Goal: Task Accomplishment & Management: Manage account settings

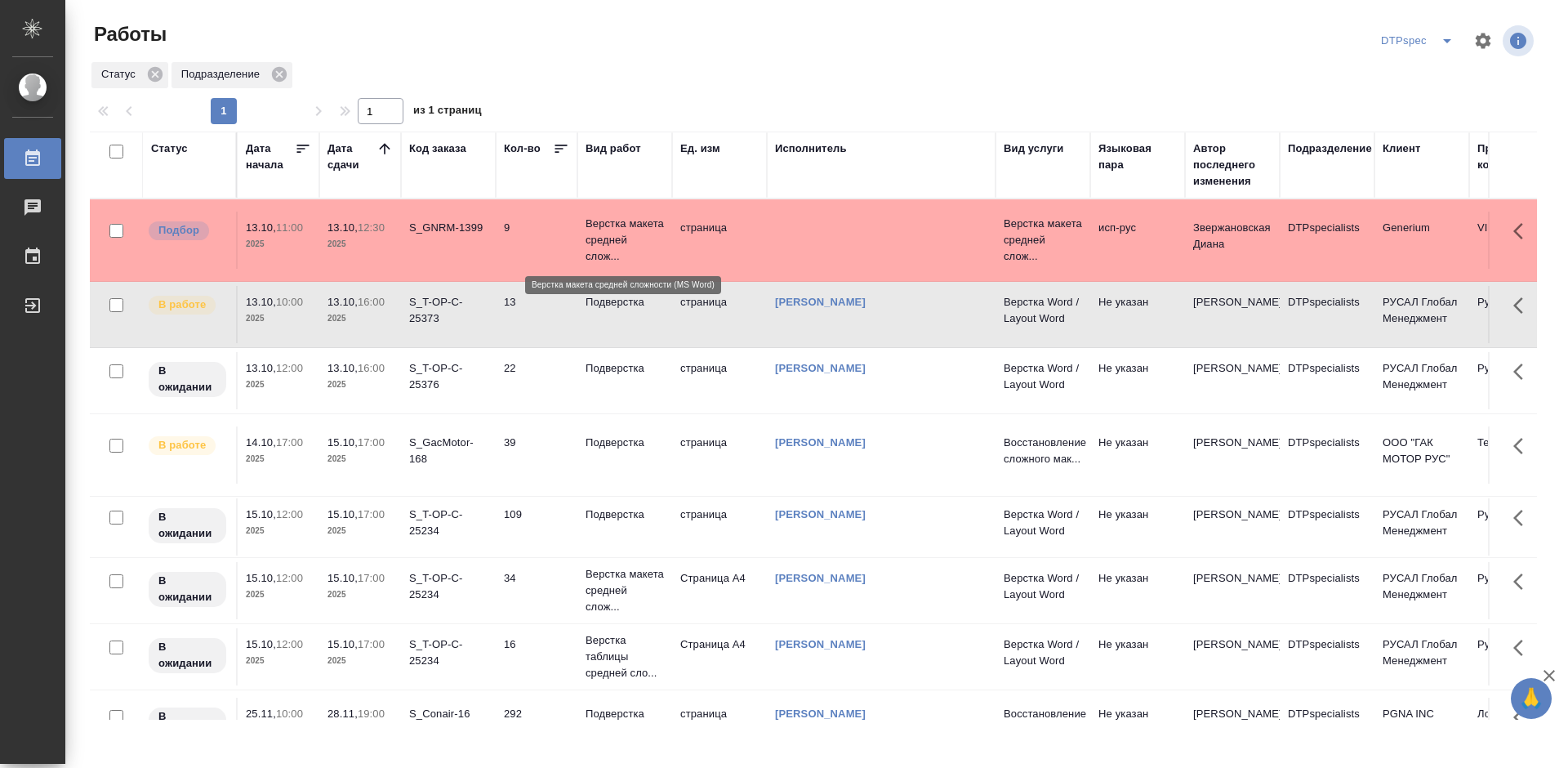
click at [602, 258] on p "Верстка макета средней слож..." at bounding box center [624, 240] width 78 height 49
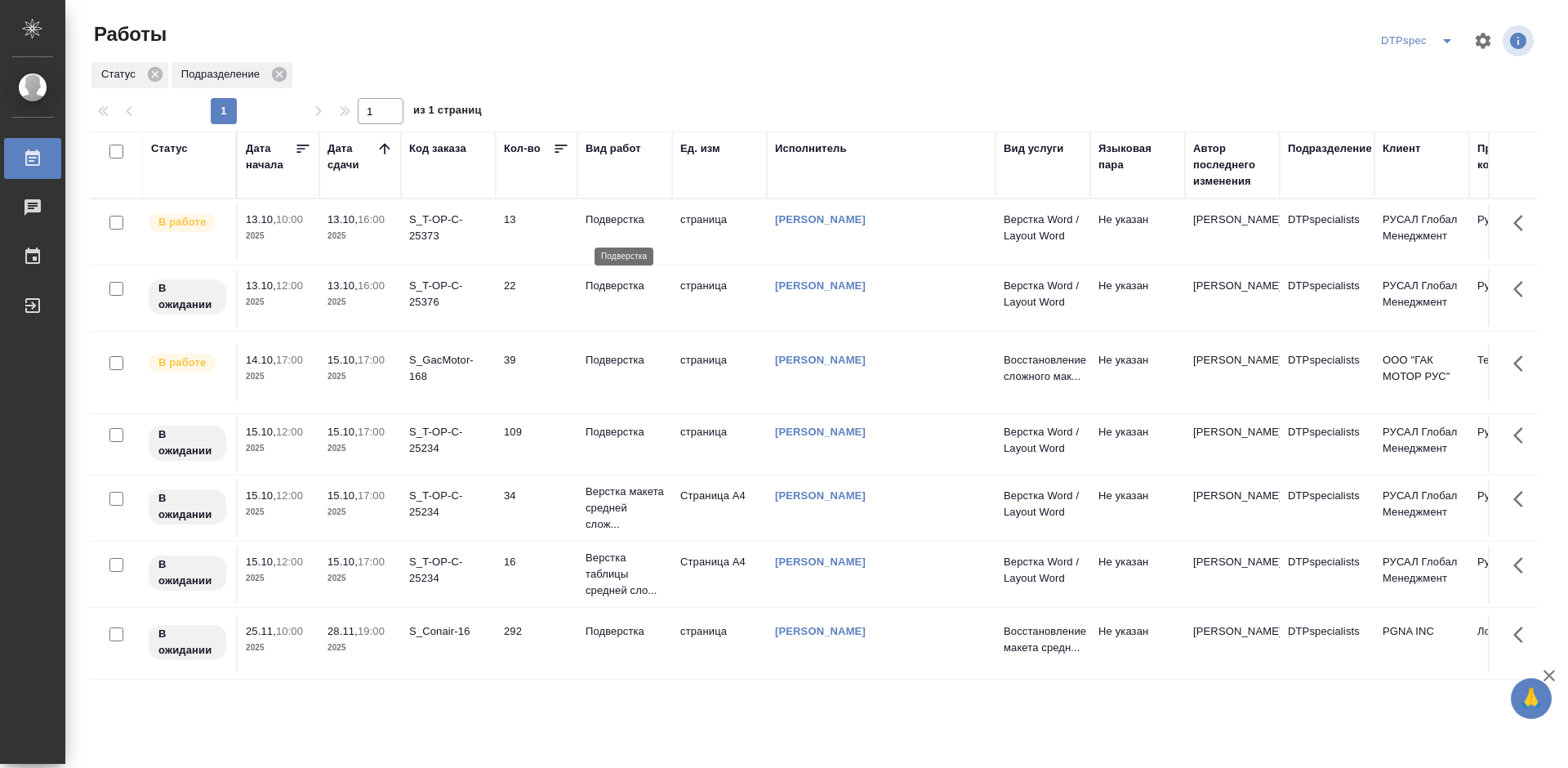
click at [611, 227] on p "Подверстка" at bounding box center [624, 219] width 78 height 16
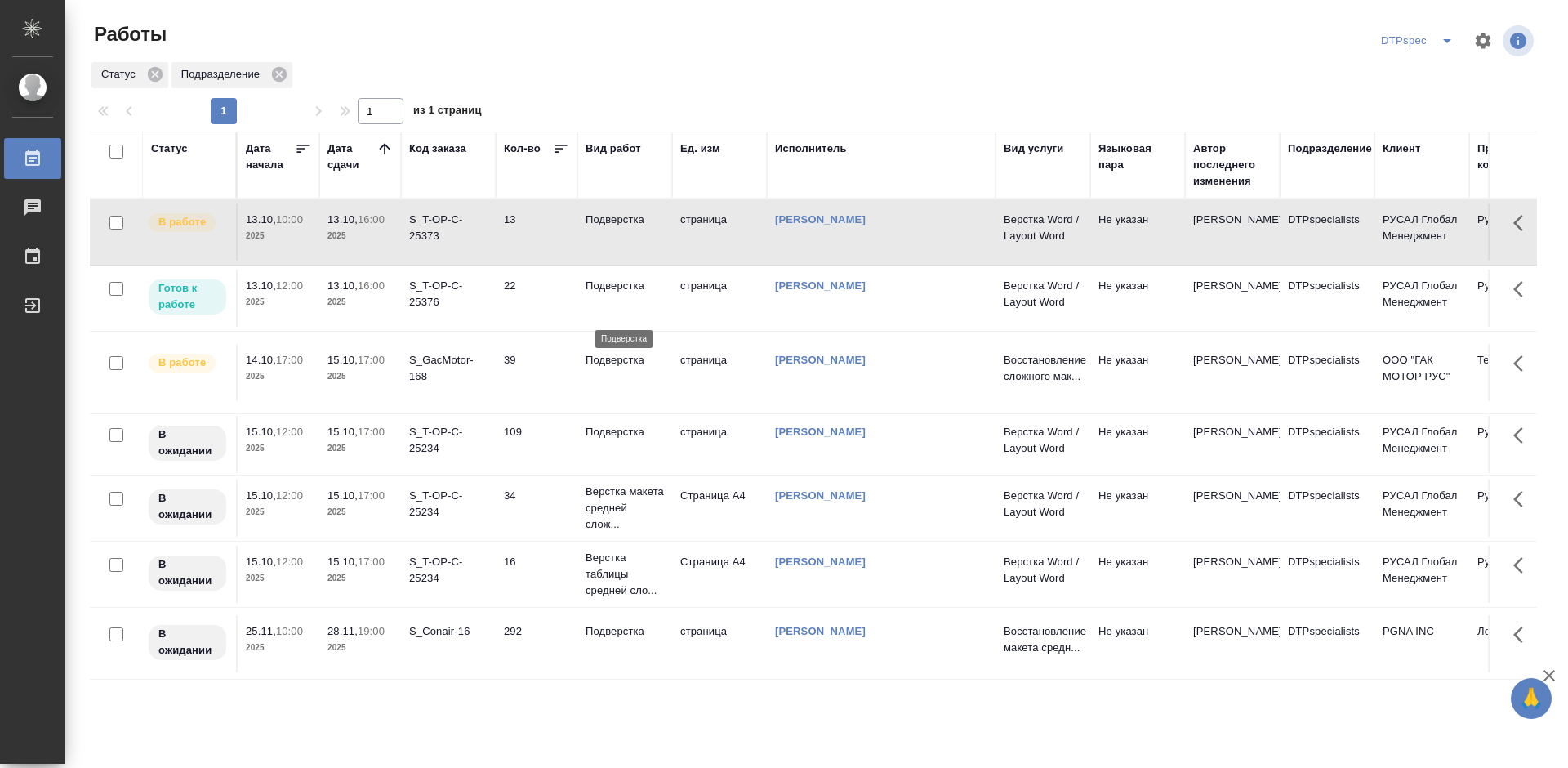
click at [625, 294] on p "Подверстка" at bounding box center [624, 286] width 78 height 16
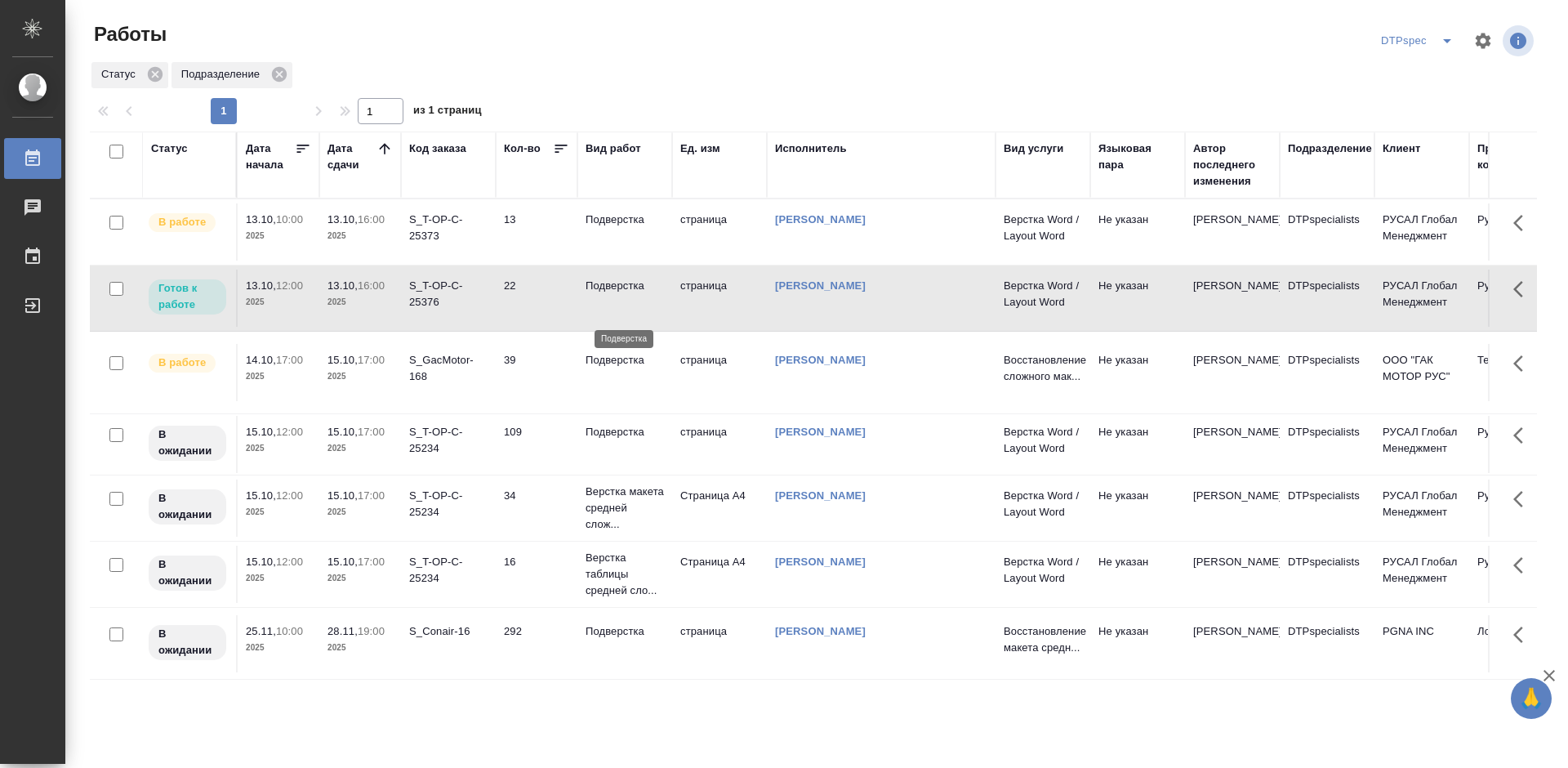
click at [625, 294] on p "Подверстка" at bounding box center [624, 286] width 78 height 16
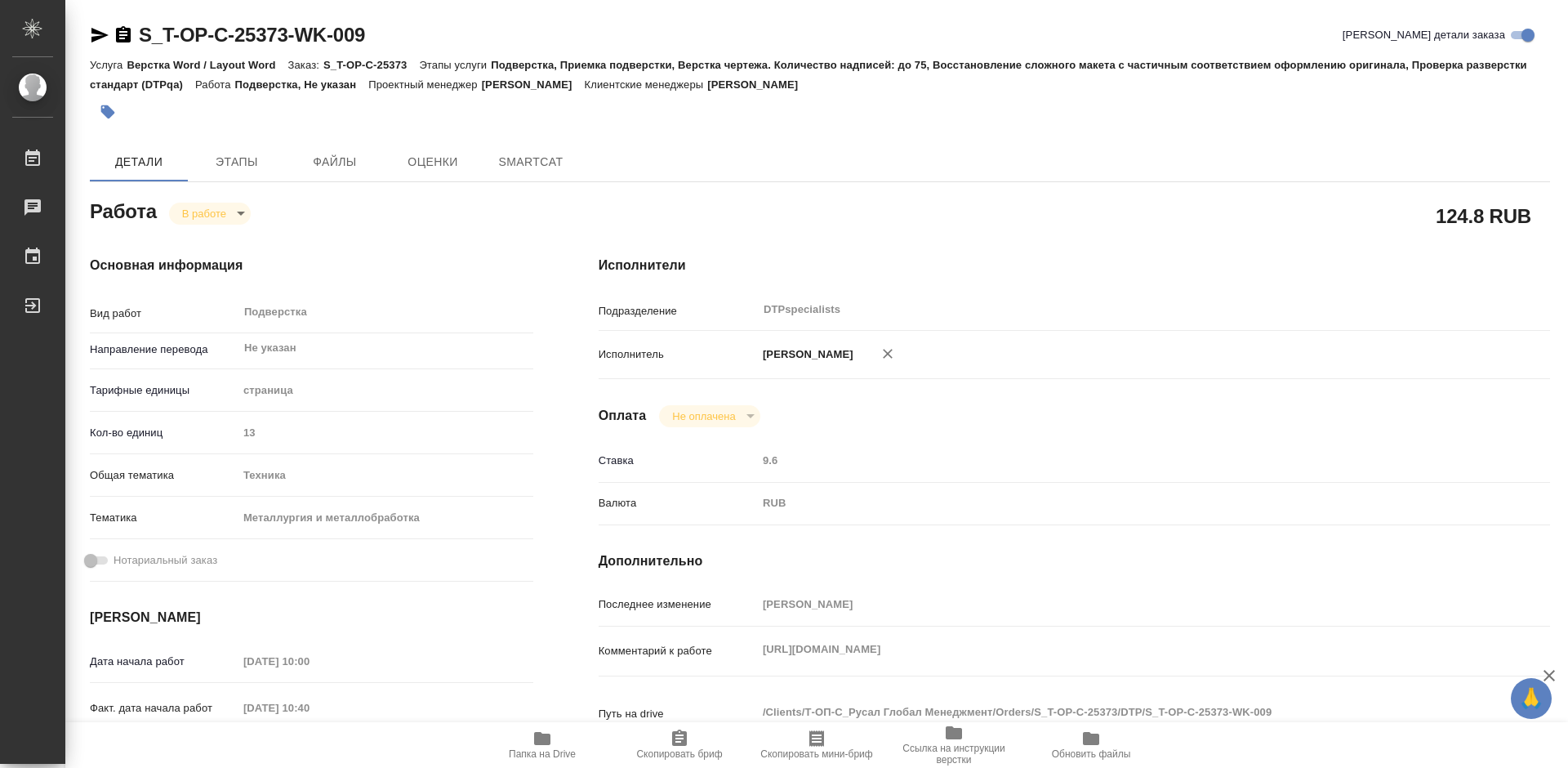
type textarea "x"
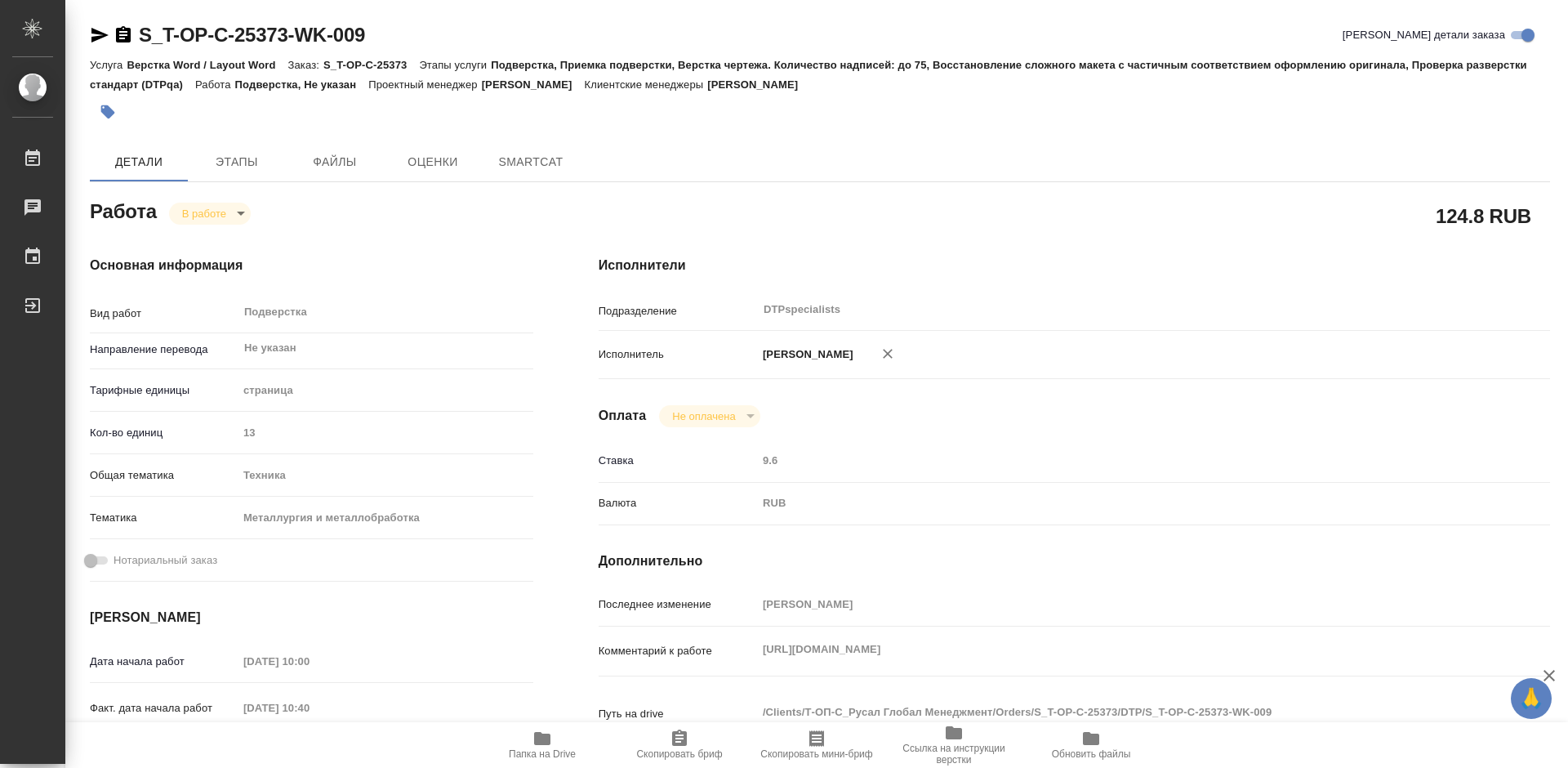
type textarea "x"
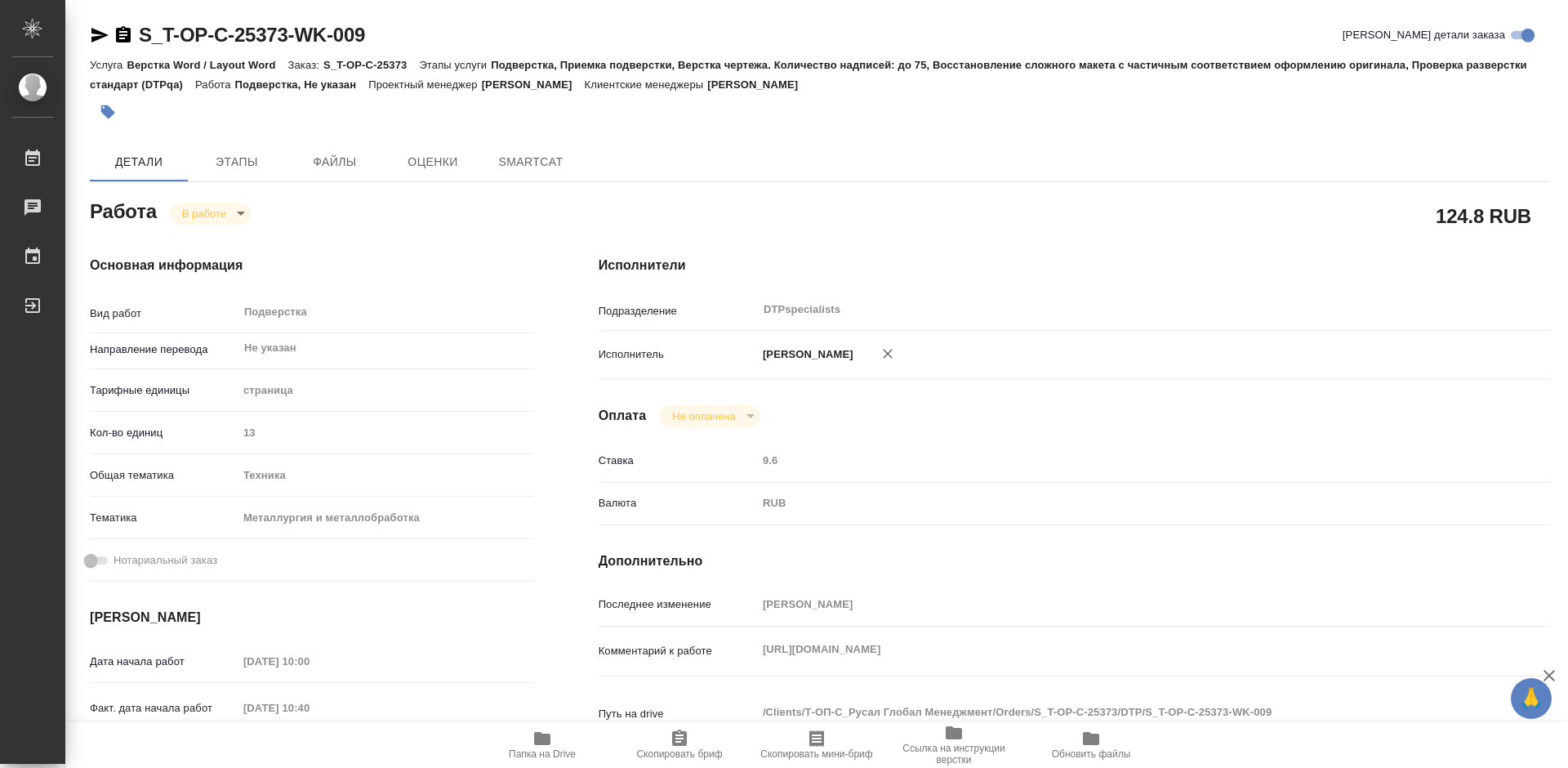
type textarea "x"
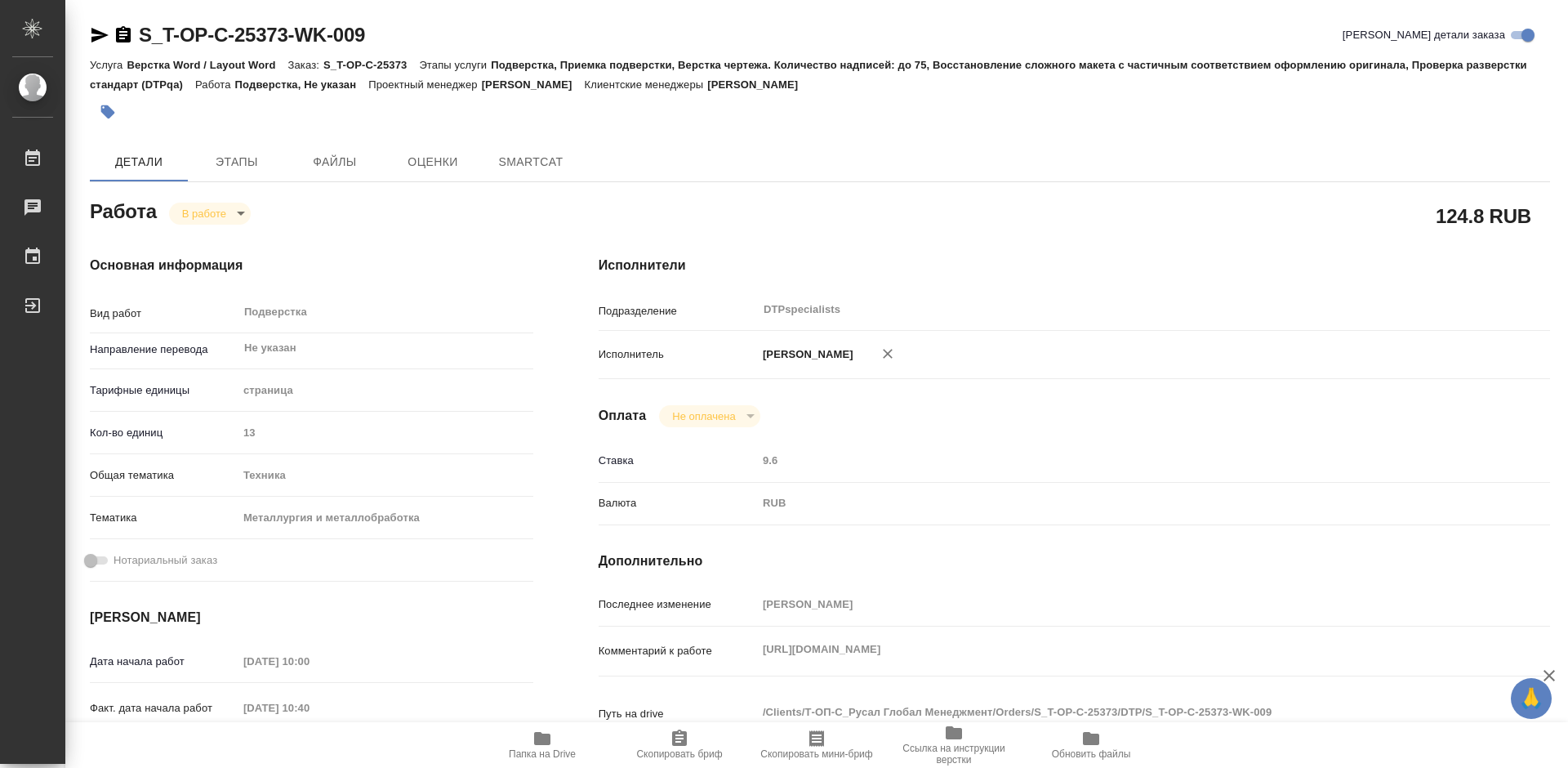
type textarea "x"
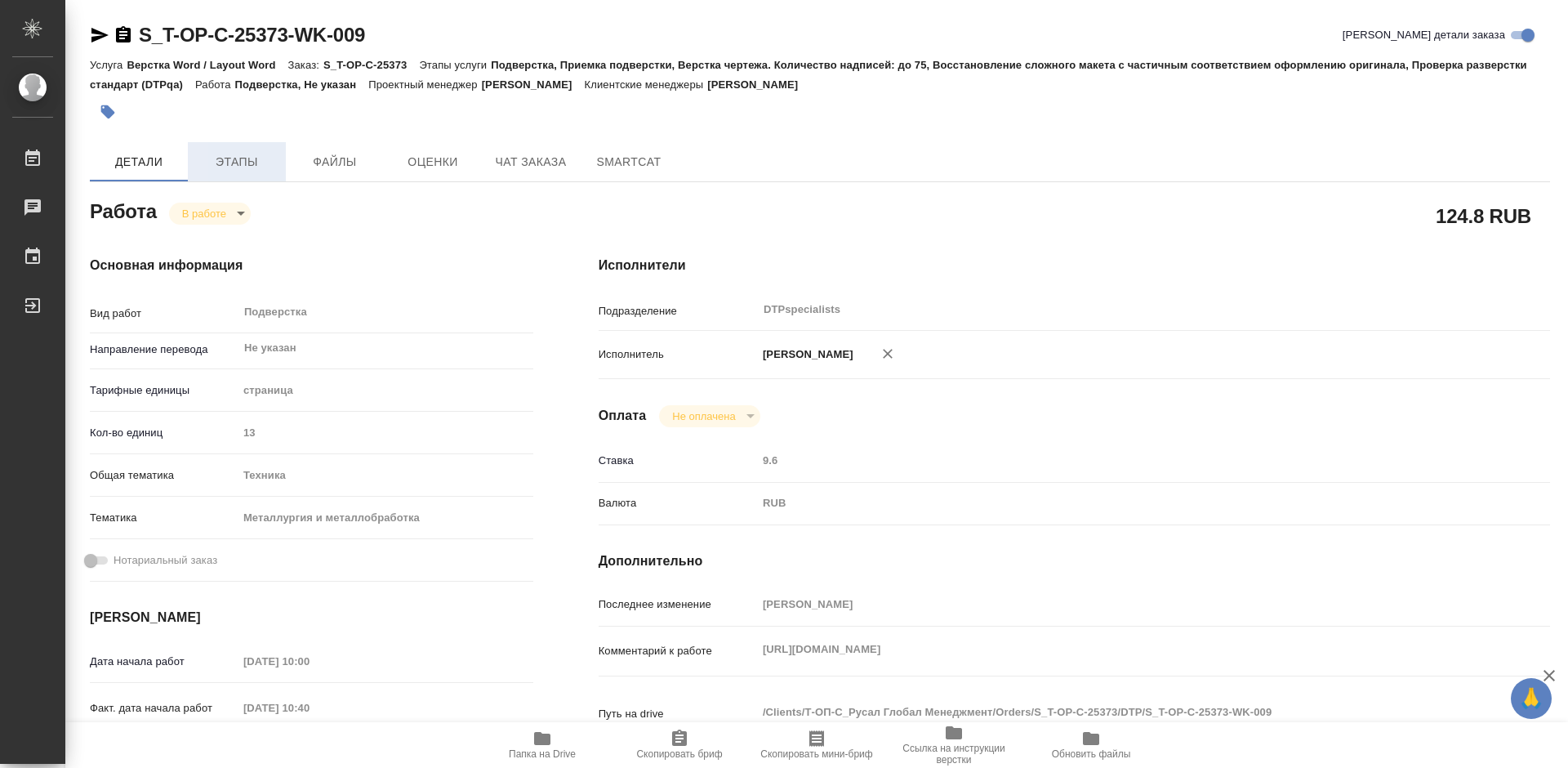
type textarea "x"
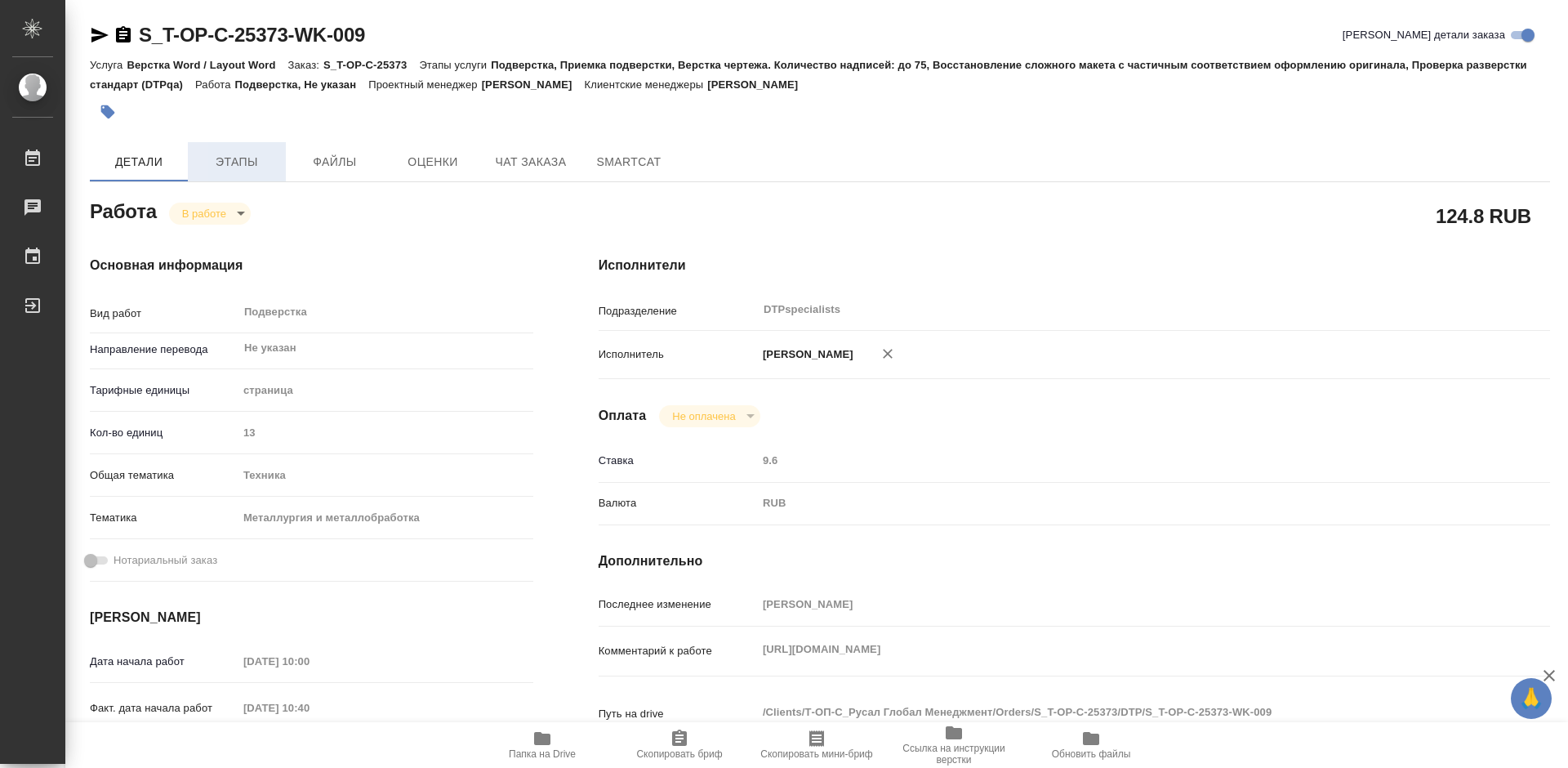
click at [232, 164] on span "Этапы" at bounding box center [237, 162] width 78 height 20
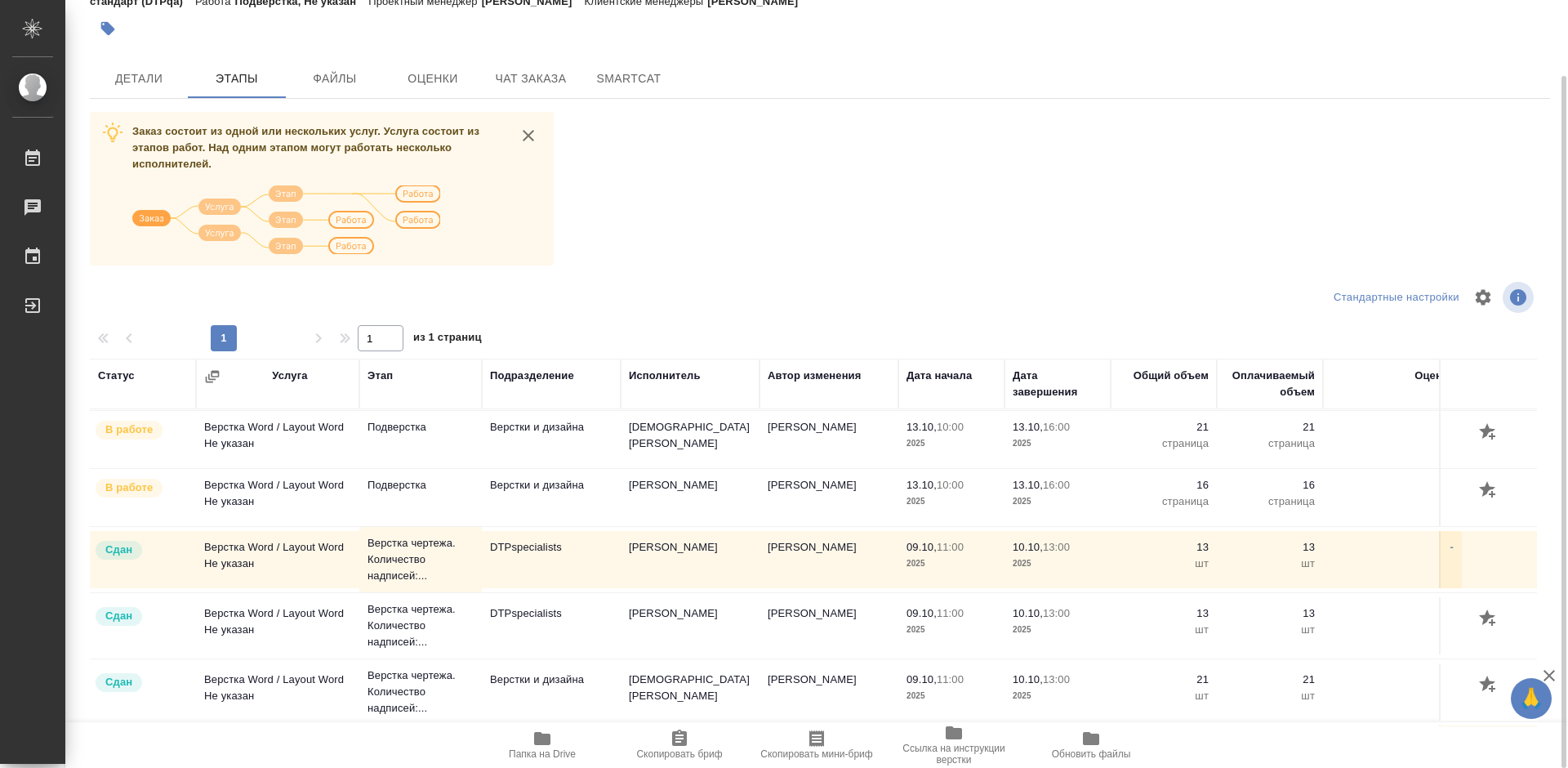
scroll to position [82, 0]
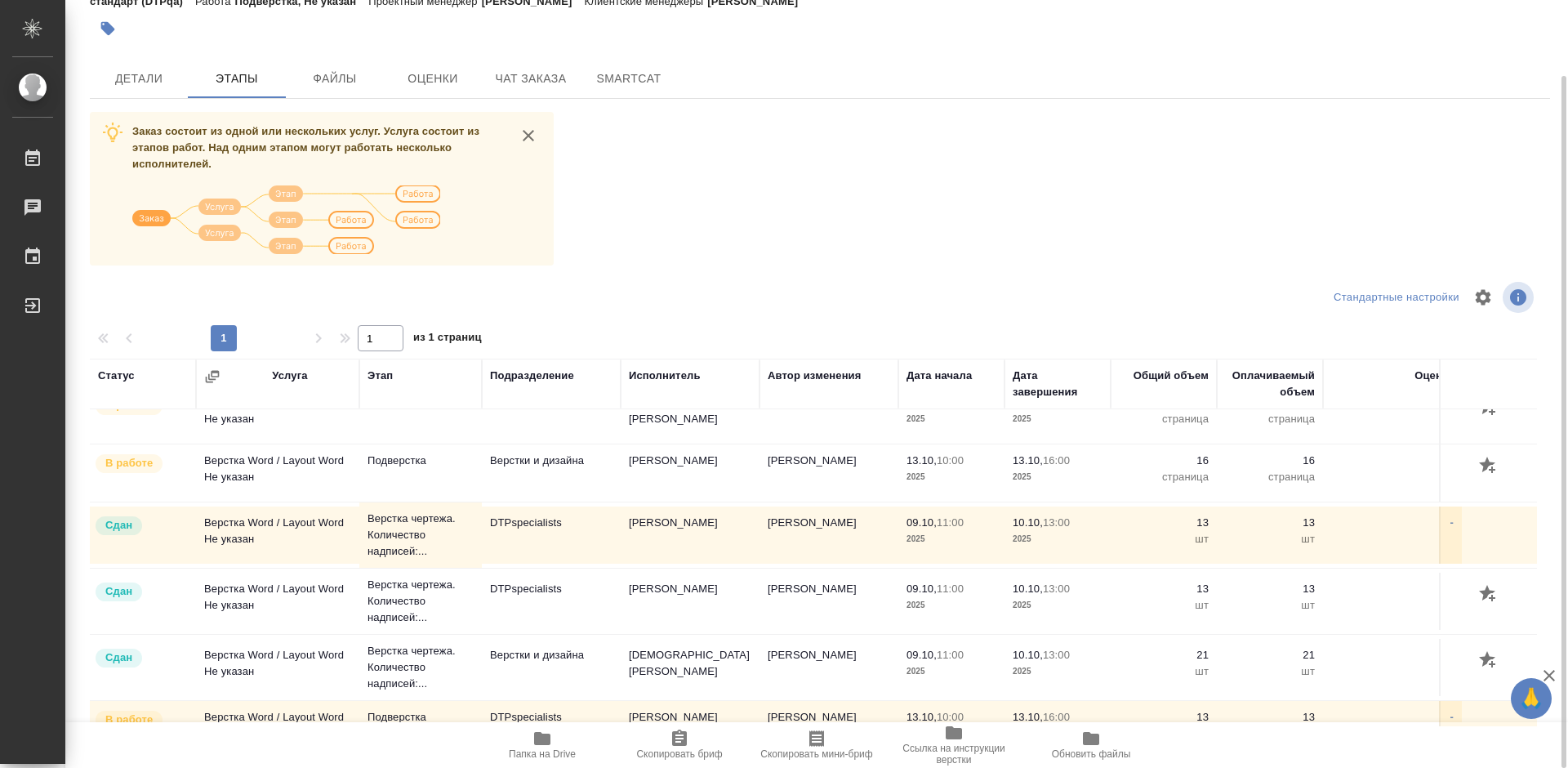
click at [546, 739] on icon "button" at bounding box center [541, 738] width 16 height 13
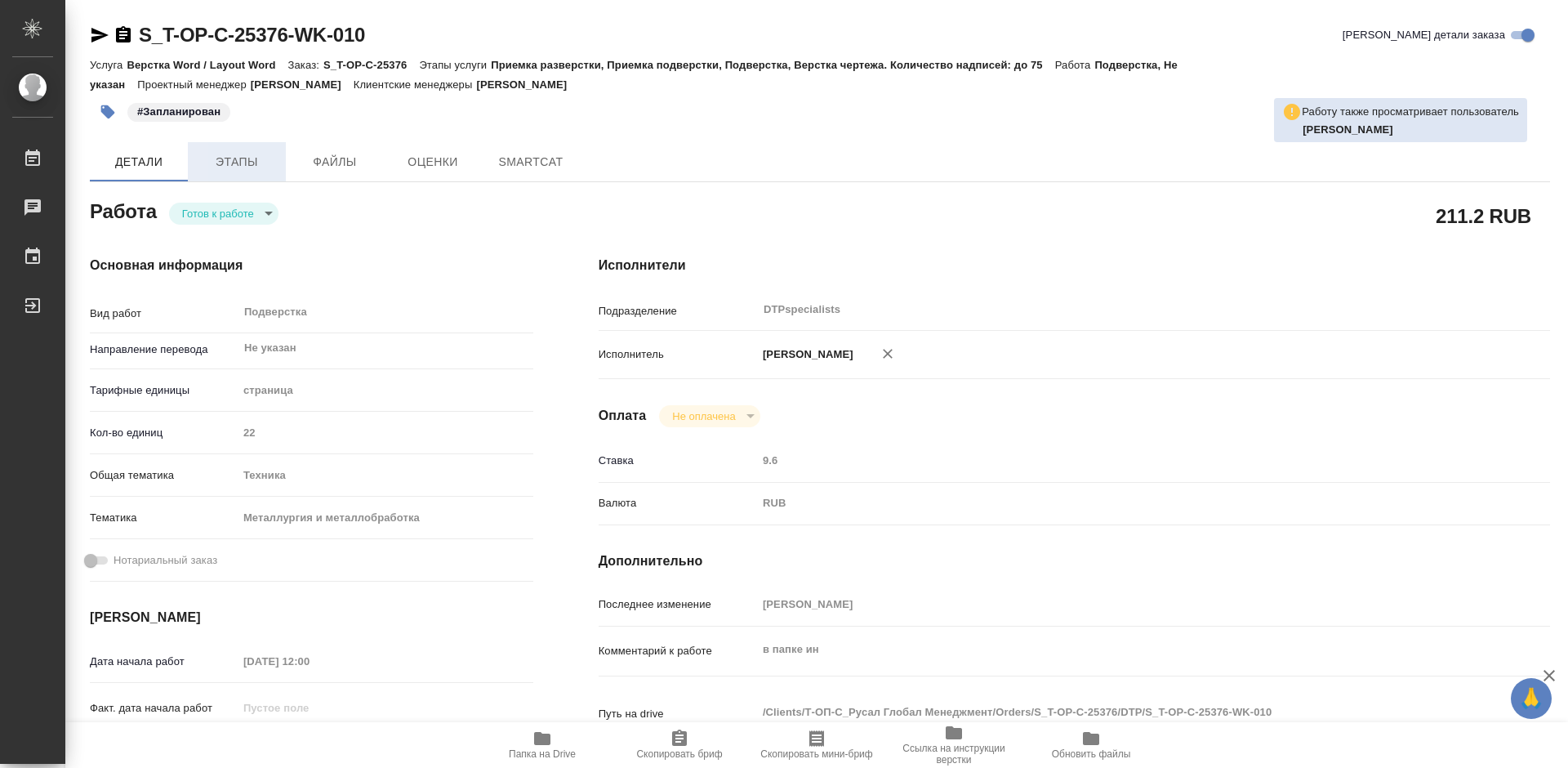
type textarea "x"
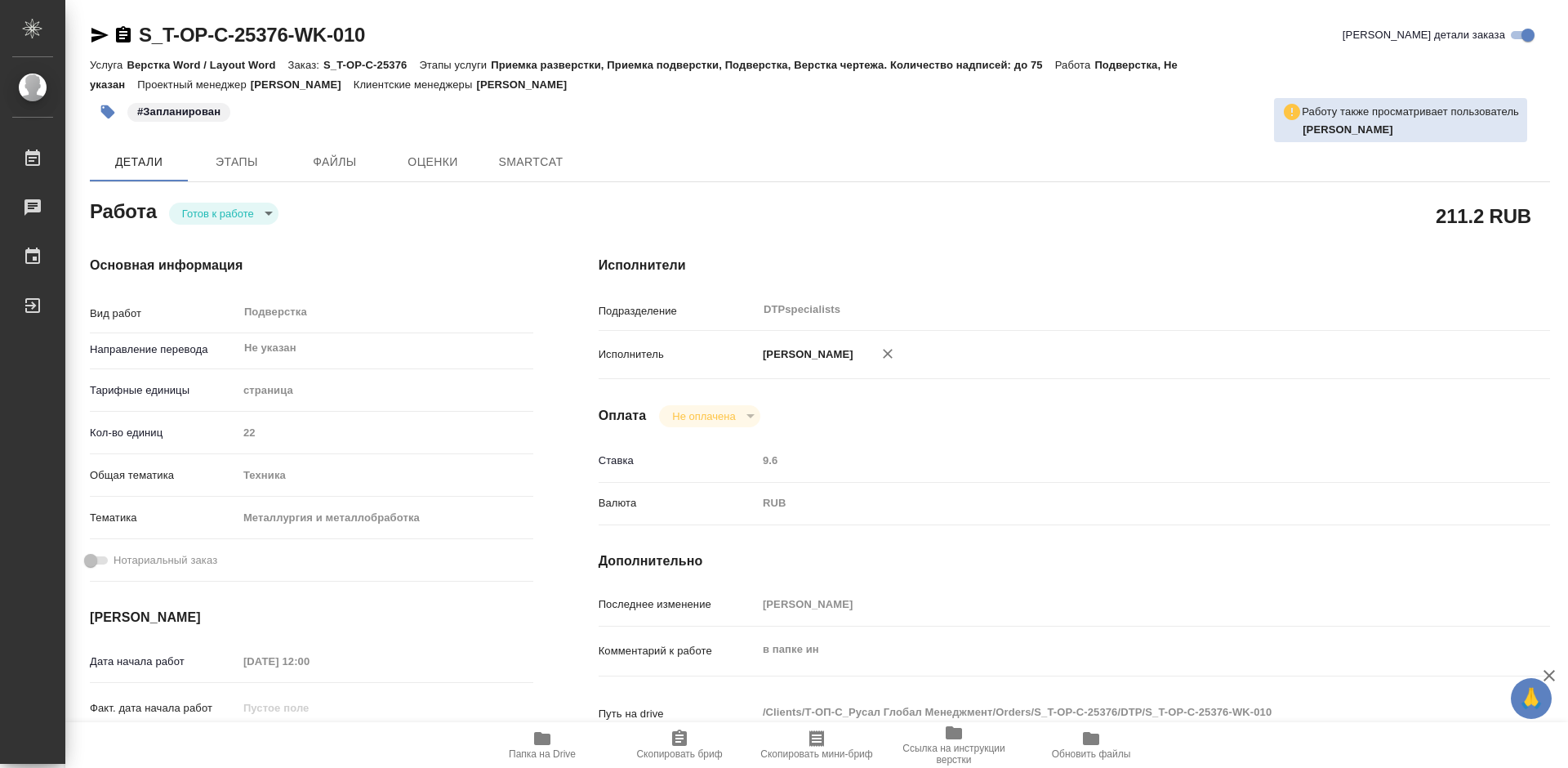
type textarea "x"
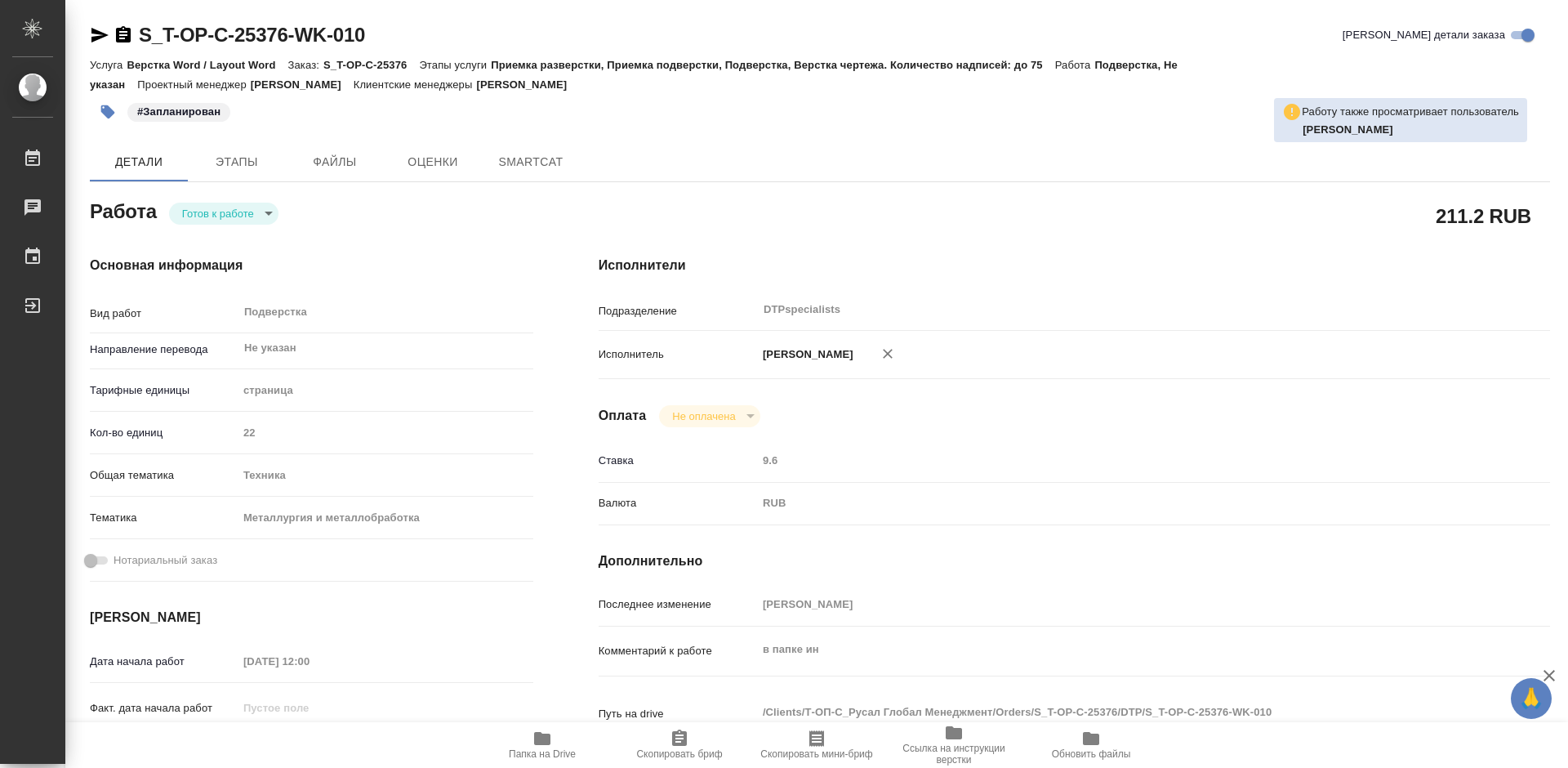
click at [205, 207] on body "🙏 .cls-1 fill:#fff; AWATERA Работы Чаты График Выйти S_T-OP-C-25376-WK-010 Крат…" at bounding box center [784, 384] width 1568 height 768
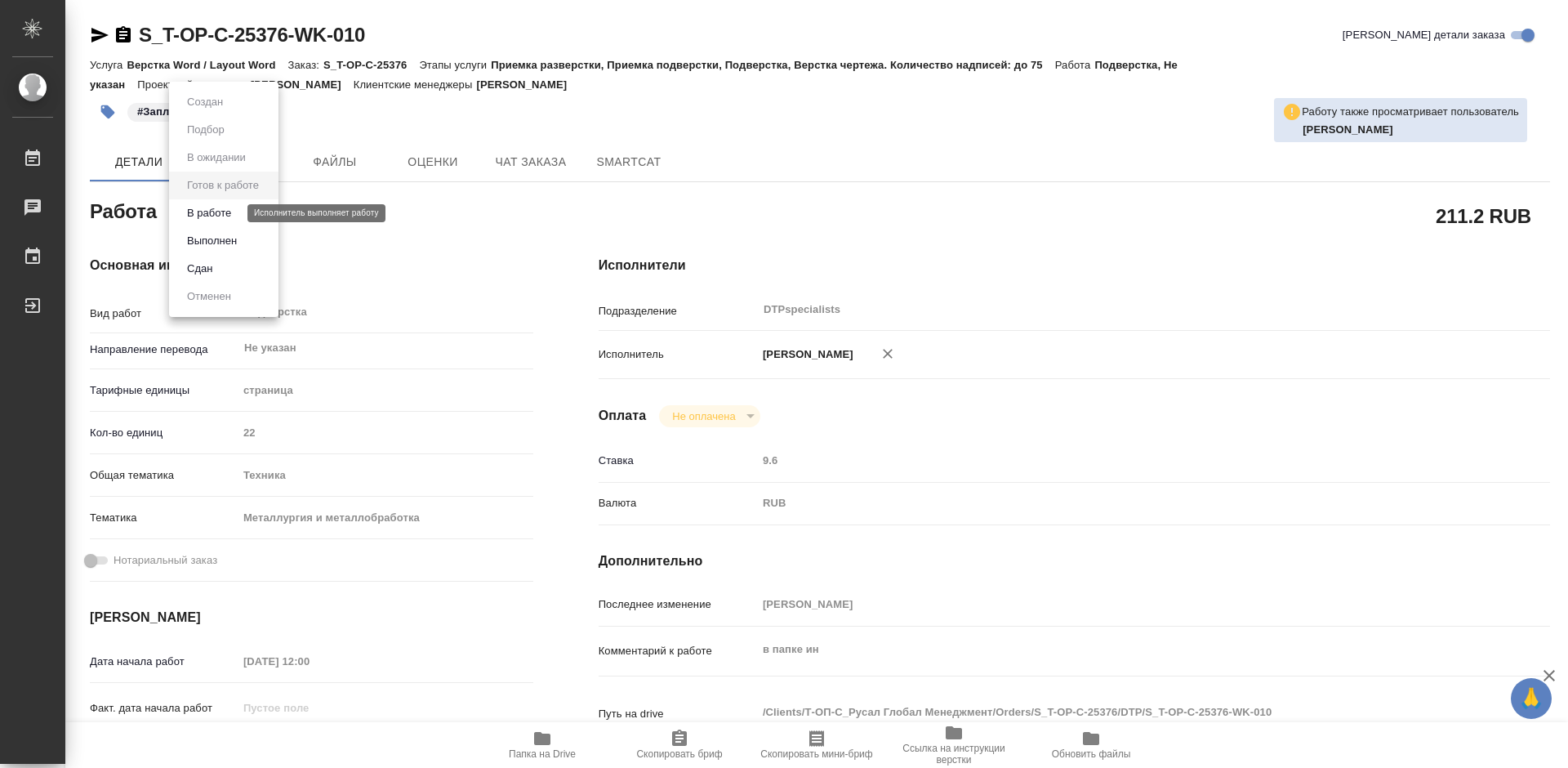
click at [211, 212] on button "В работе" at bounding box center [208, 213] width 54 height 18
type textarea "x"
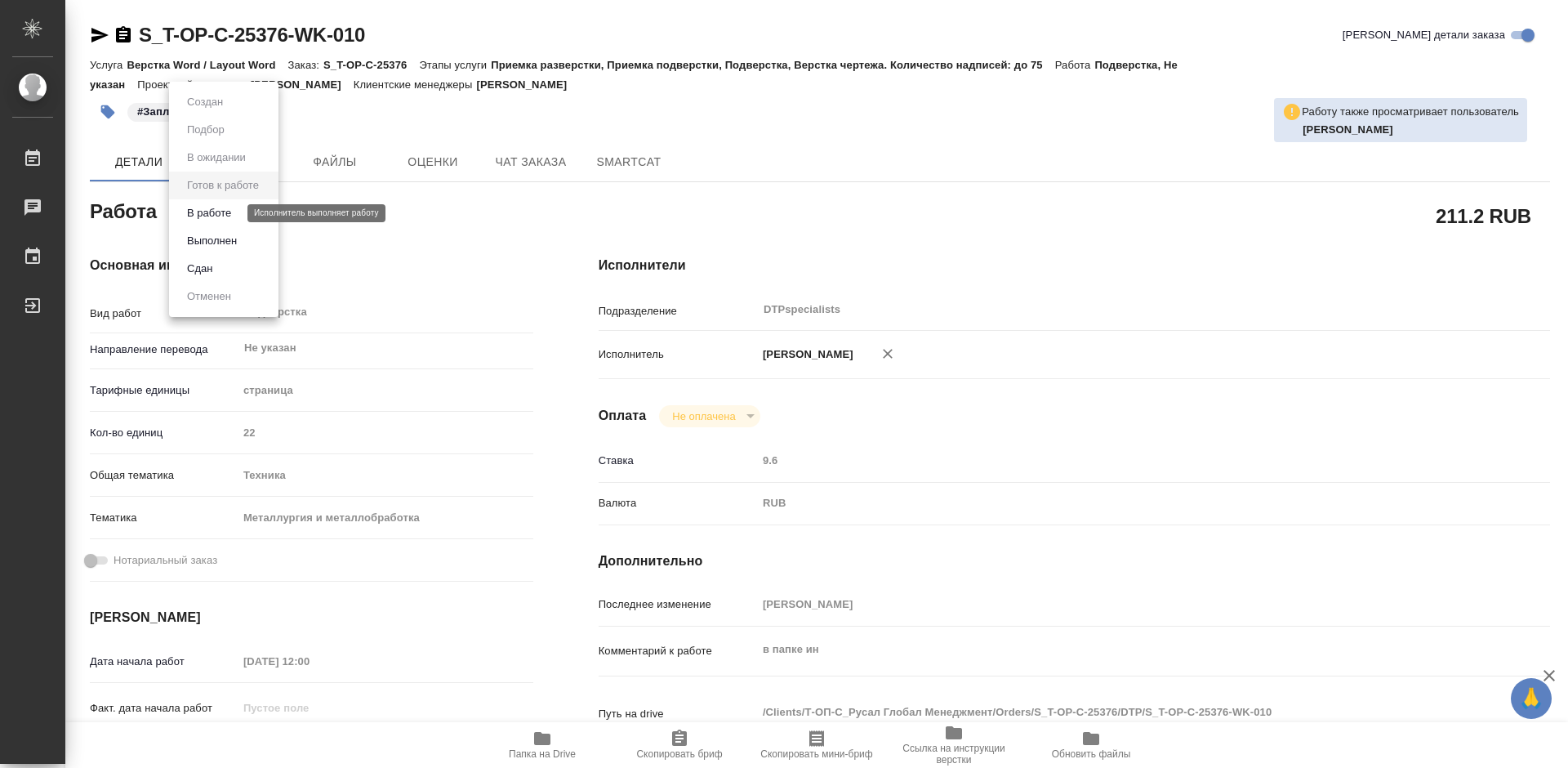
type textarea "x"
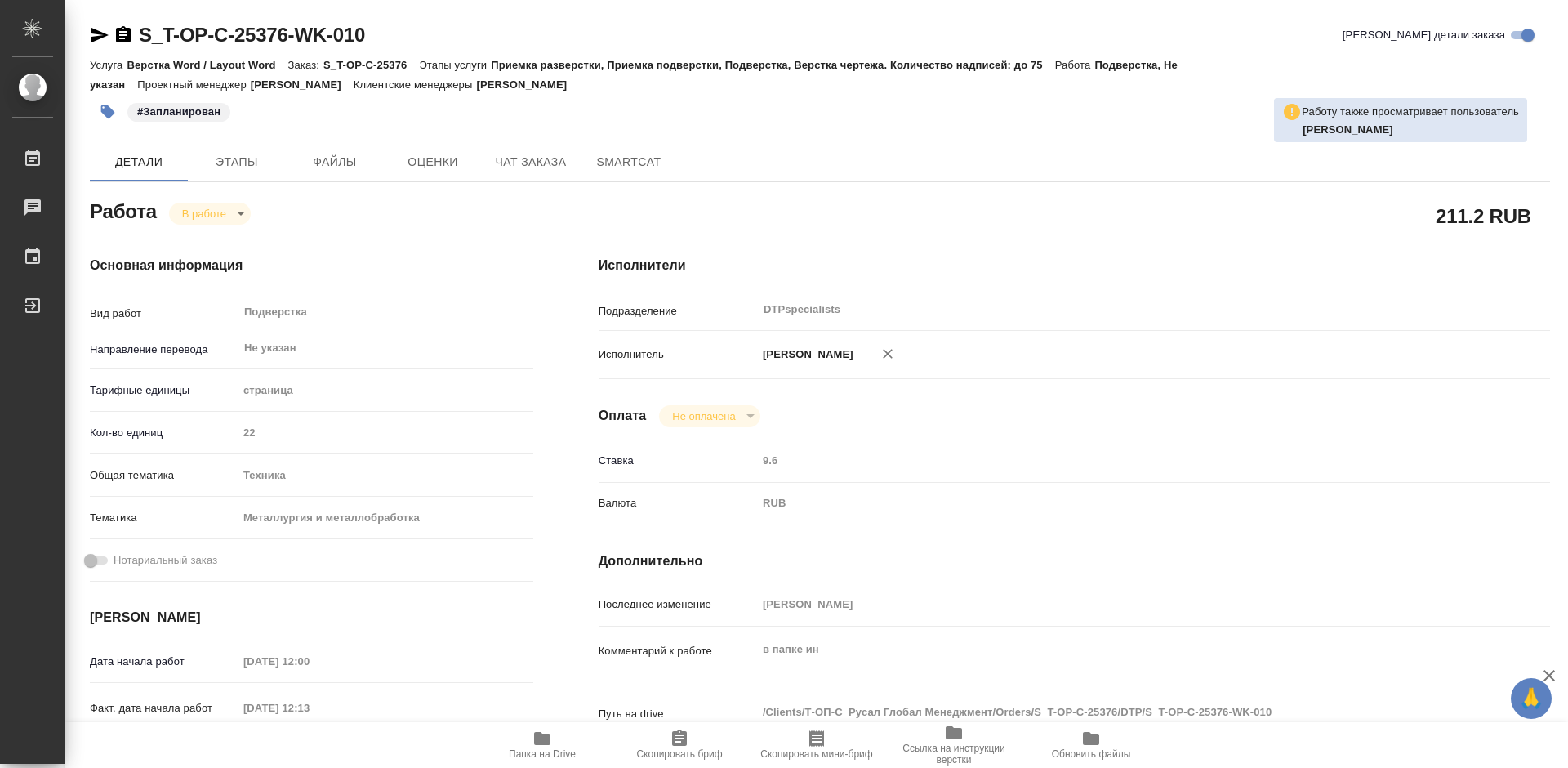
type textarea "x"
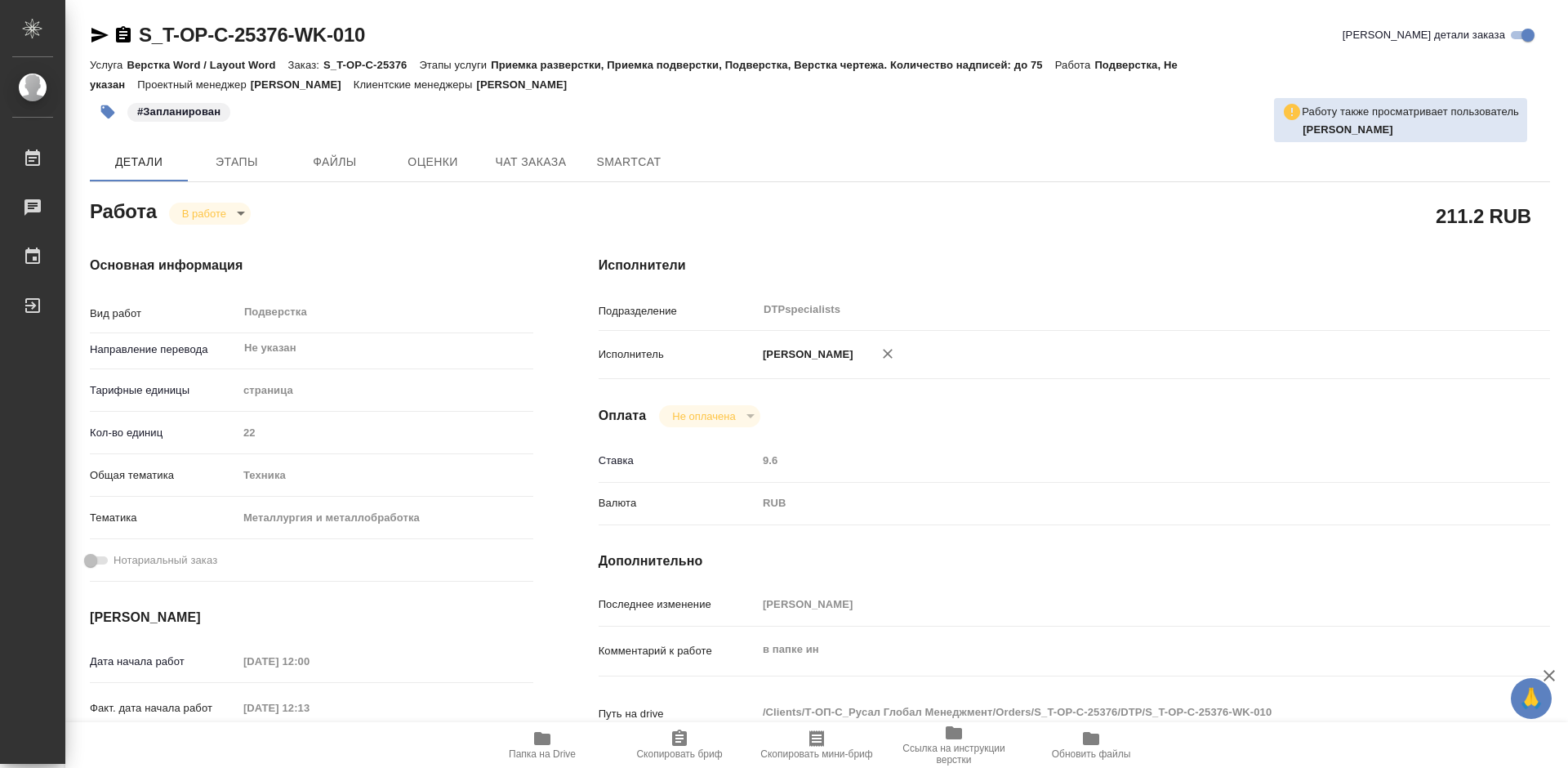
type textarea "x"
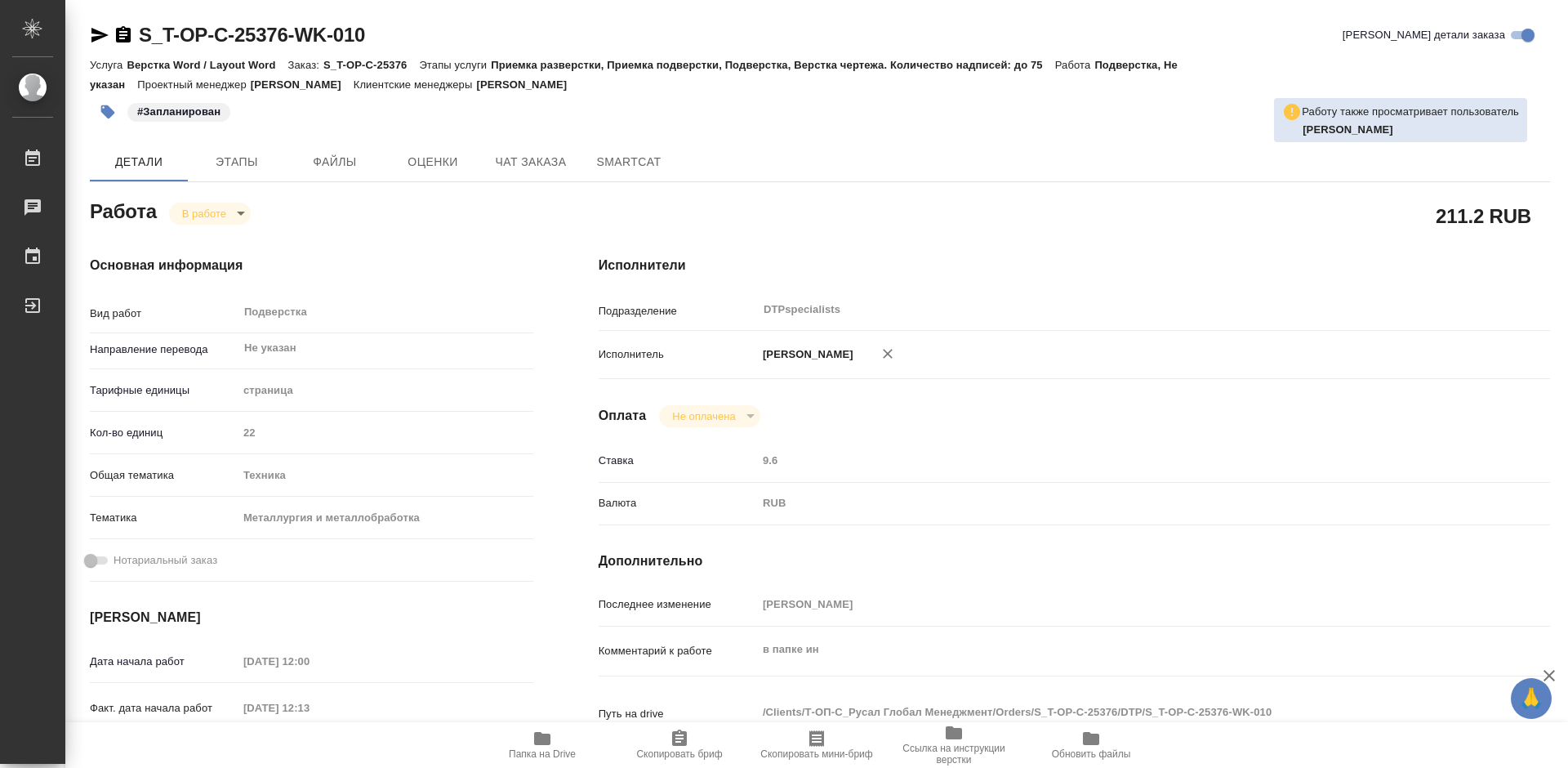
type textarea "x"
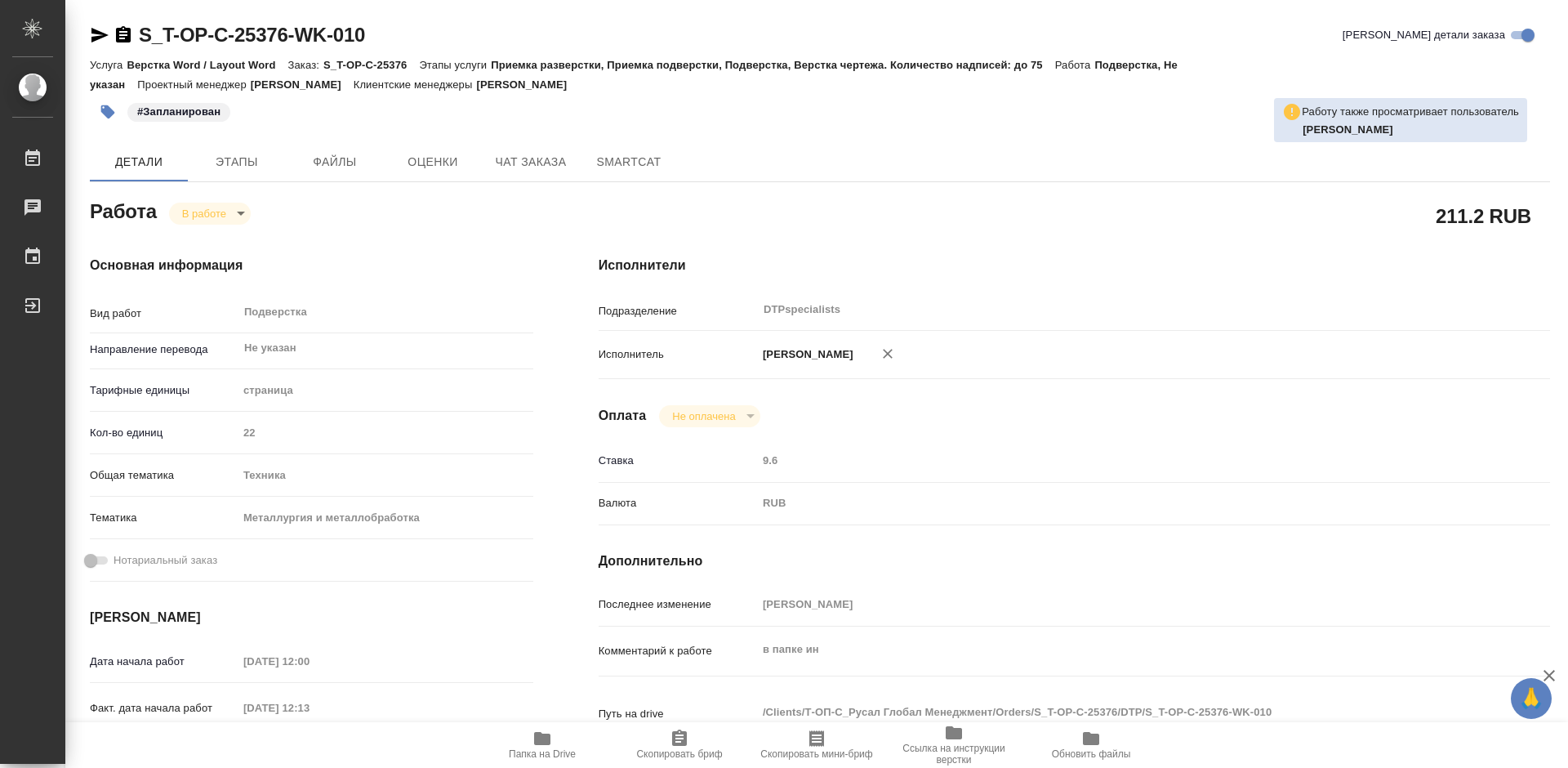
type textarea "x"
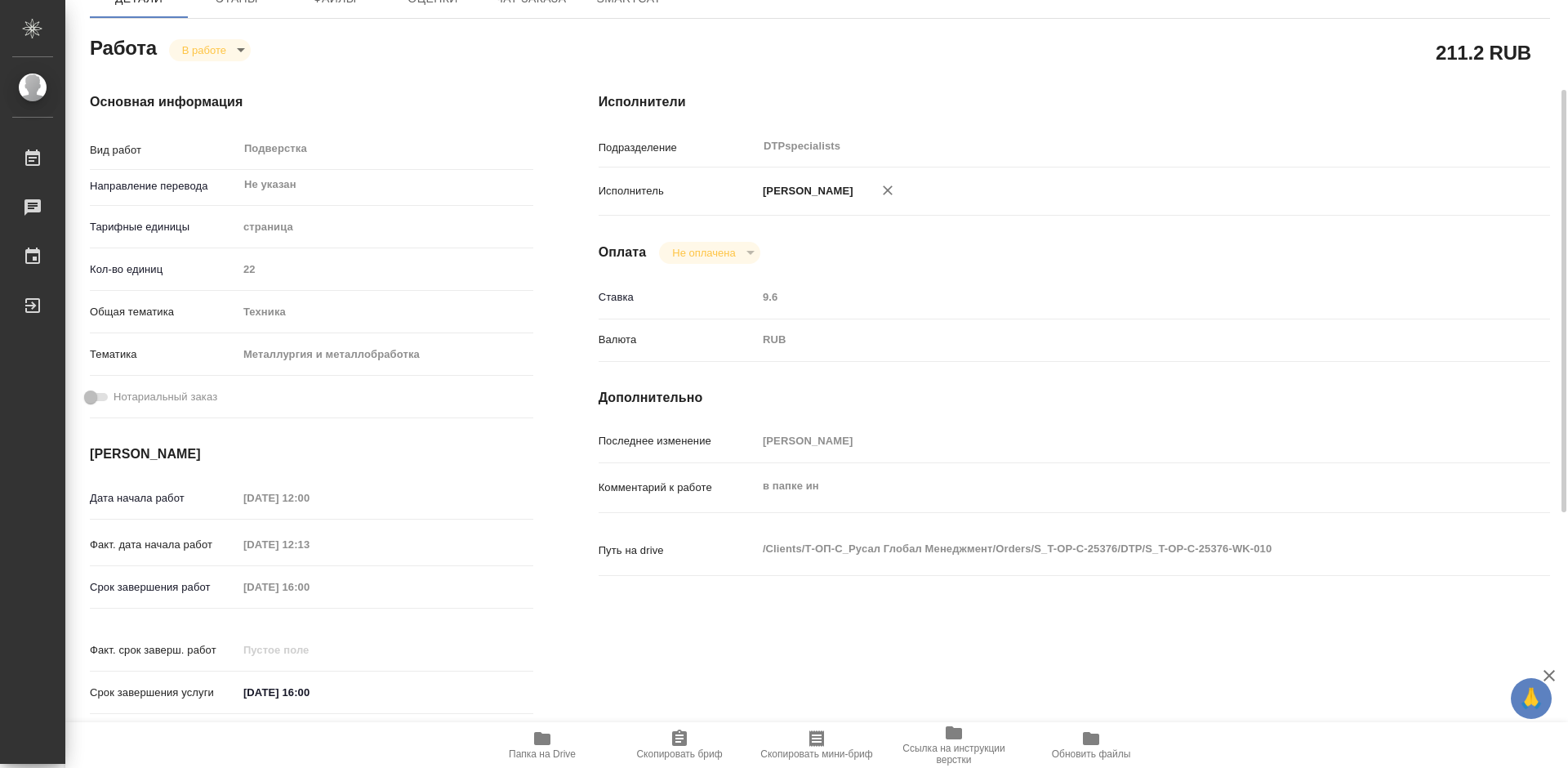
click at [541, 738] on icon "button" at bounding box center [541, 738] width 16 height 13
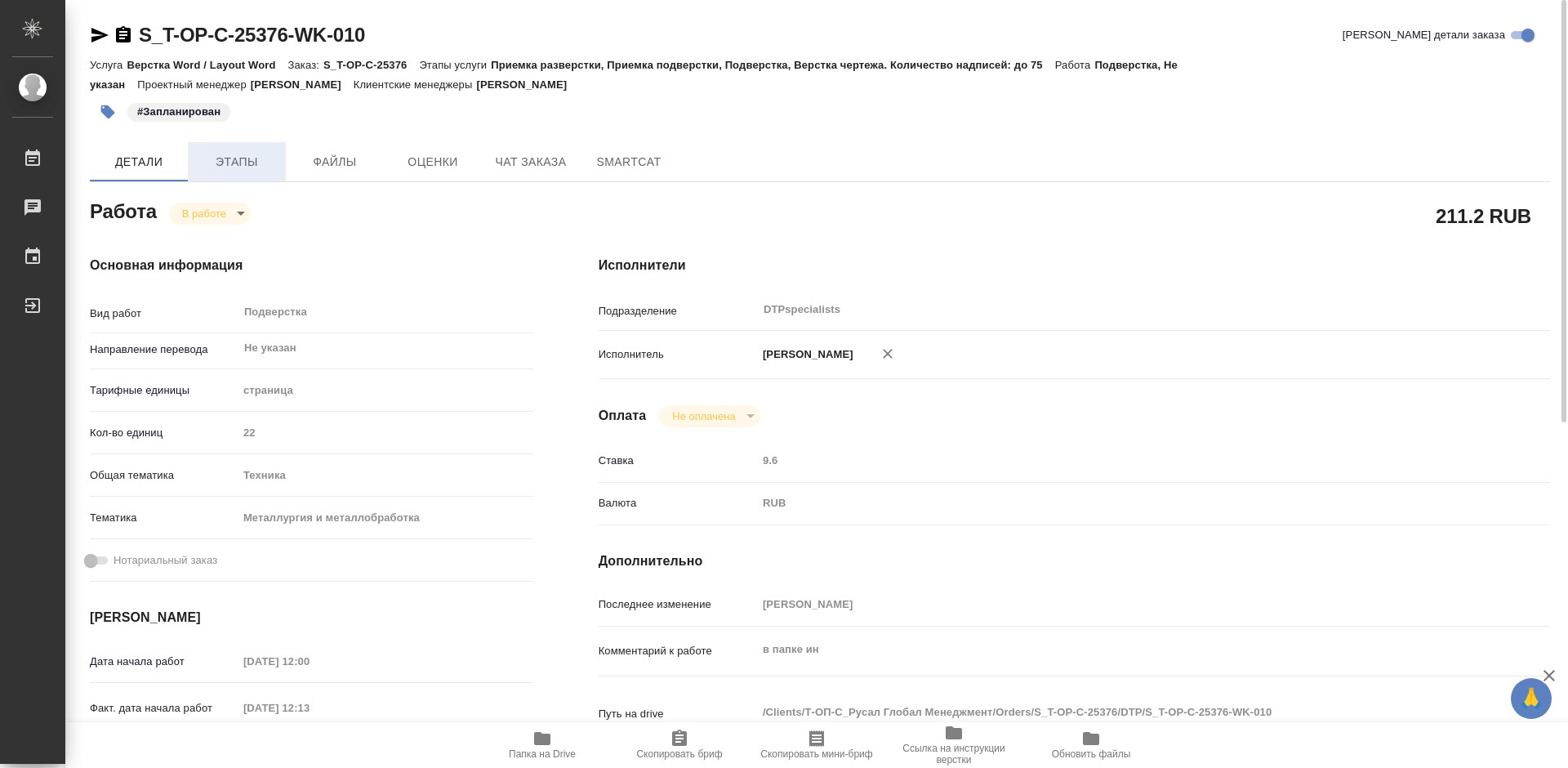
click at [232, 157] on span "Этапы" at bounding box center [237, 162] width 78 height 20
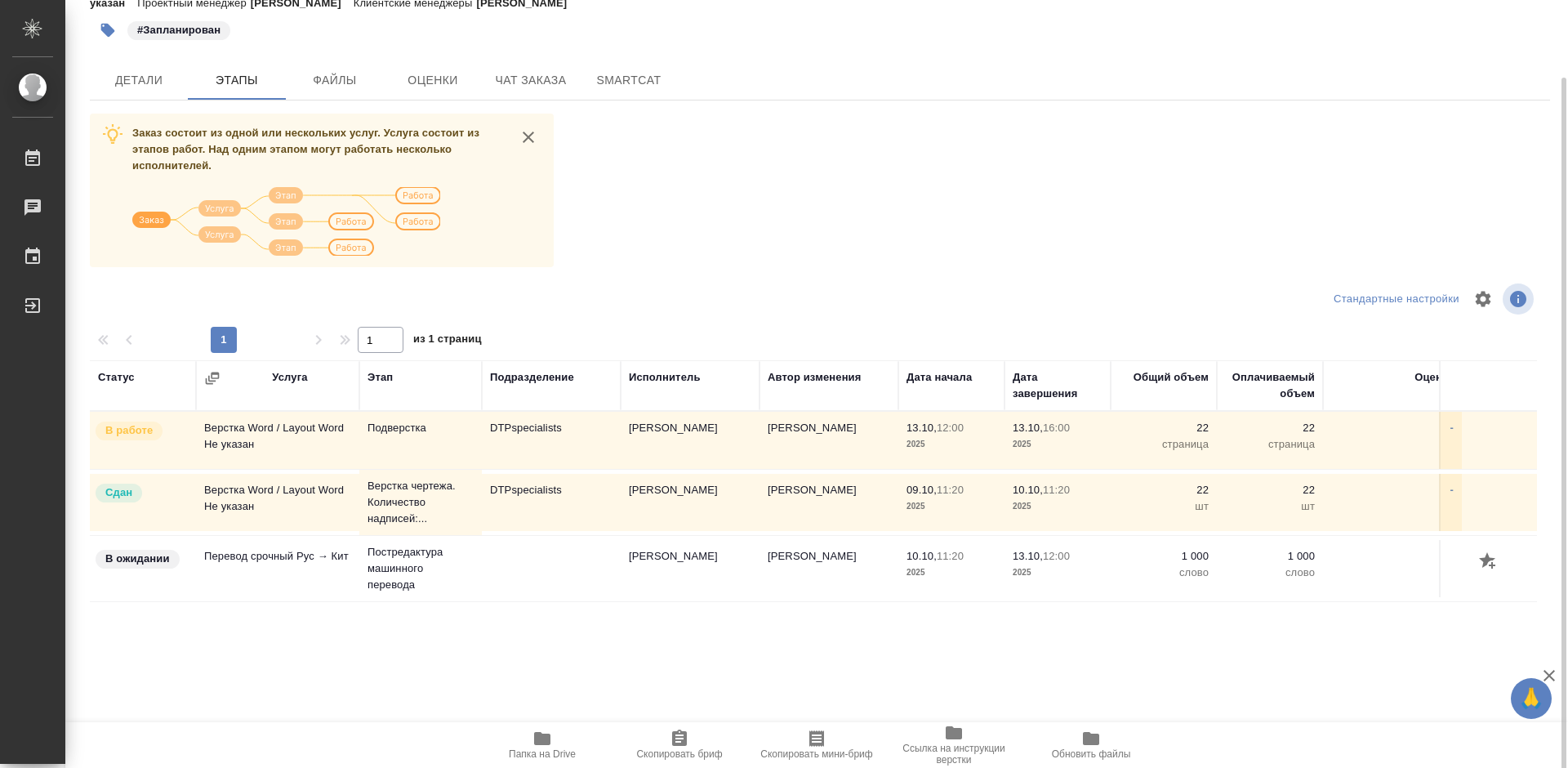
scroll to position [84, 0]
click at [137, 78] on span "Детали" at bounding box center [139, 78] width 78 height 20
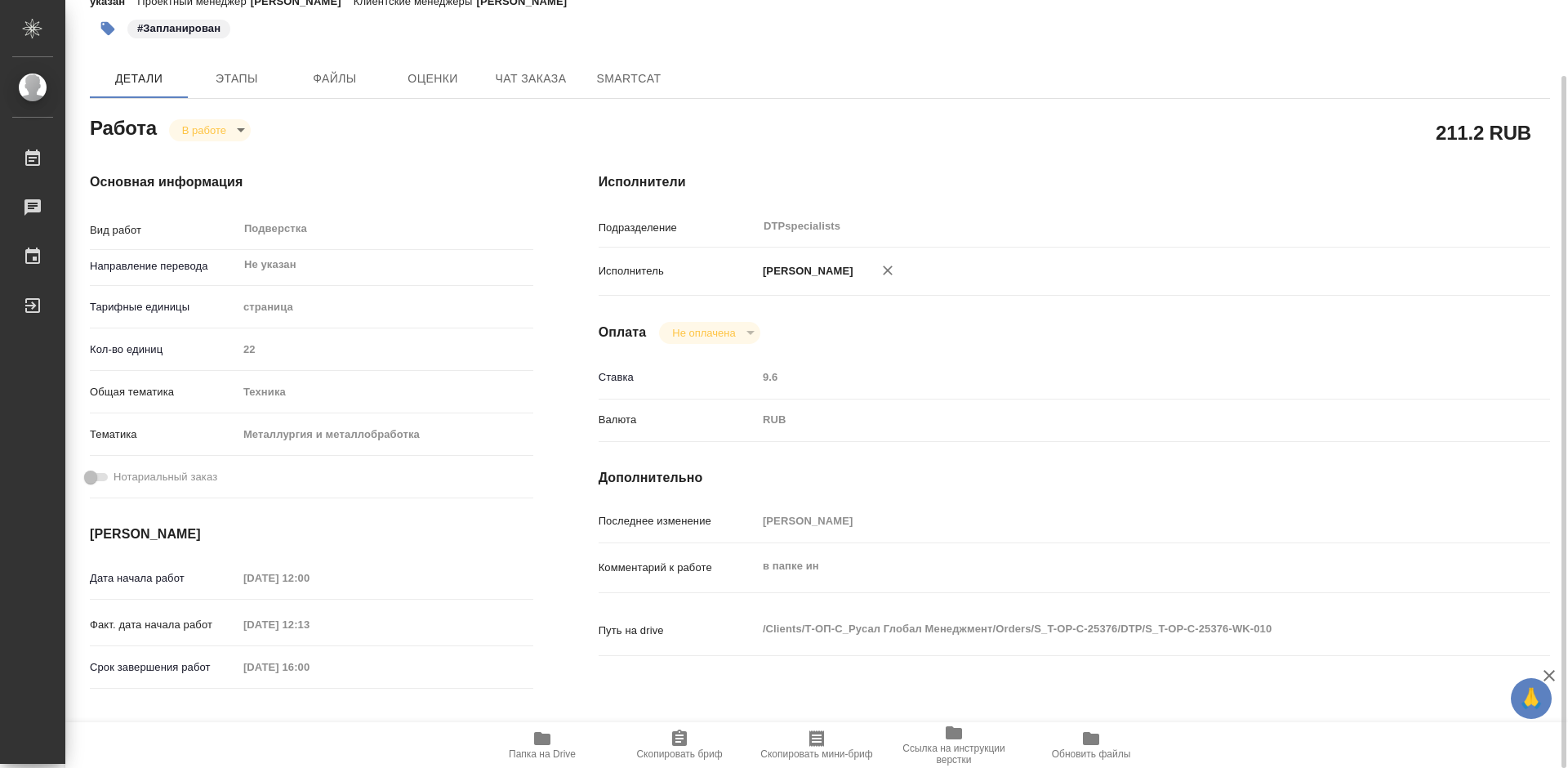
type textarea "x"
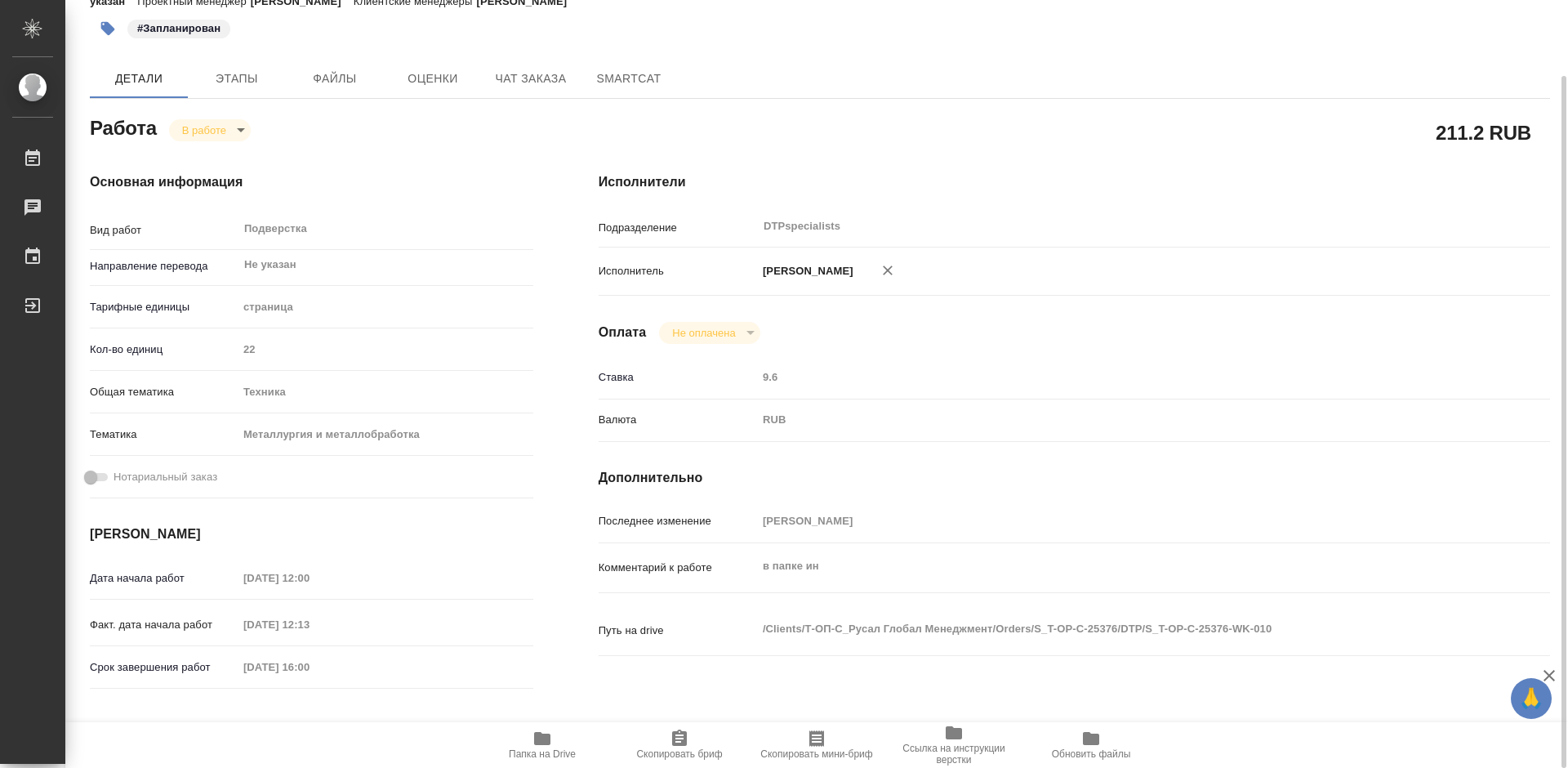
type textarea "x"
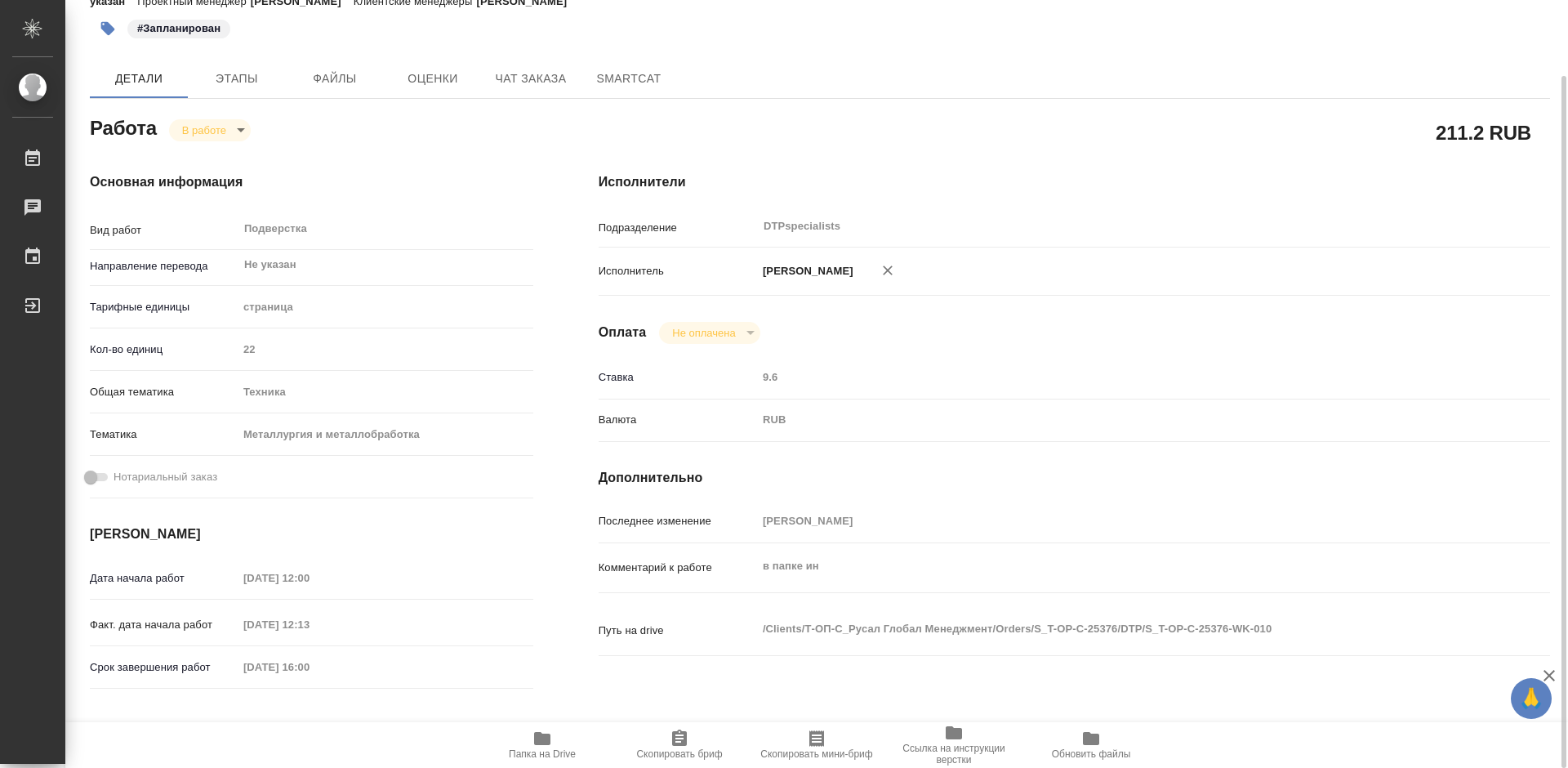
type textarea "x"
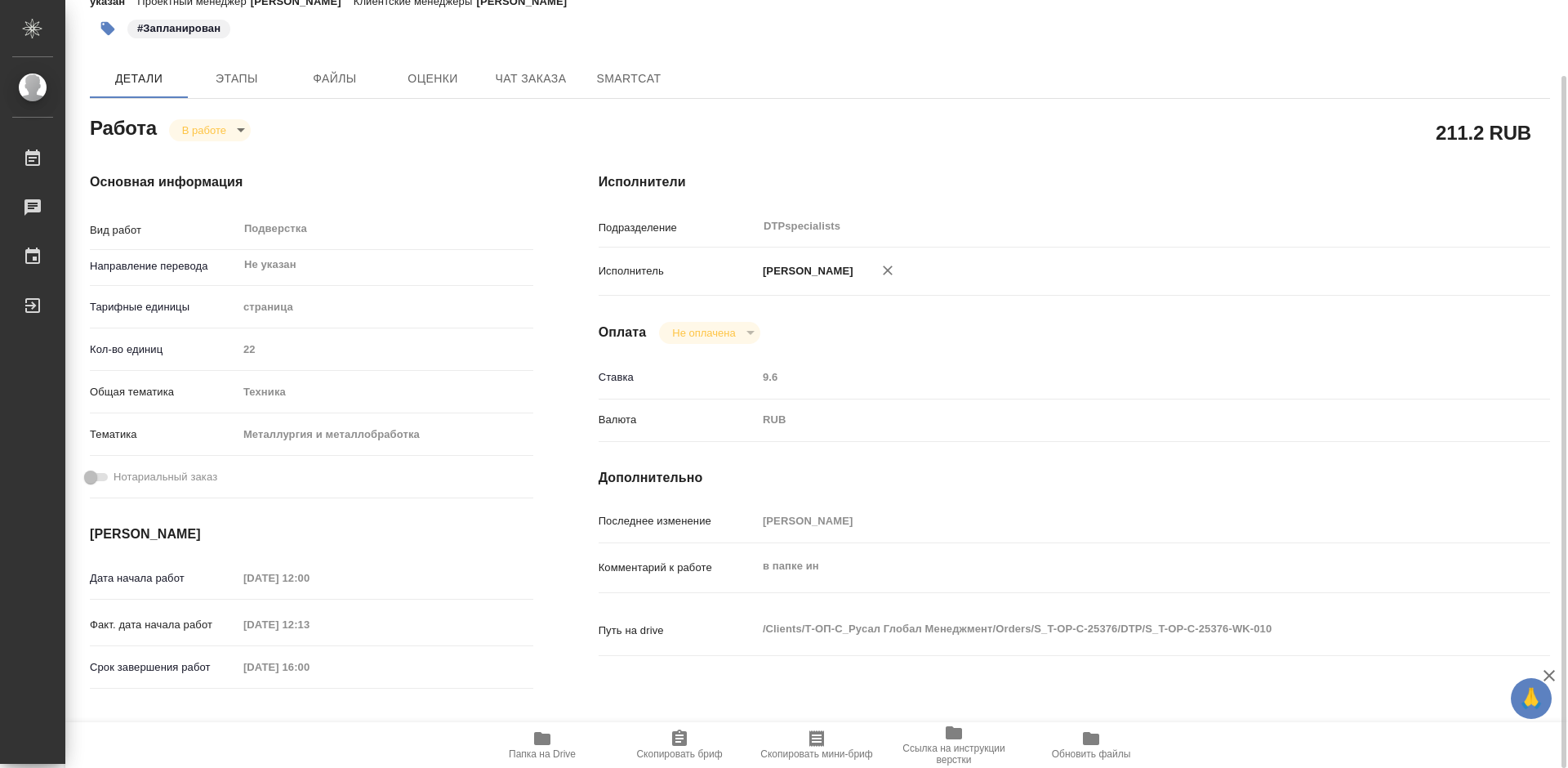
type textarea "x"
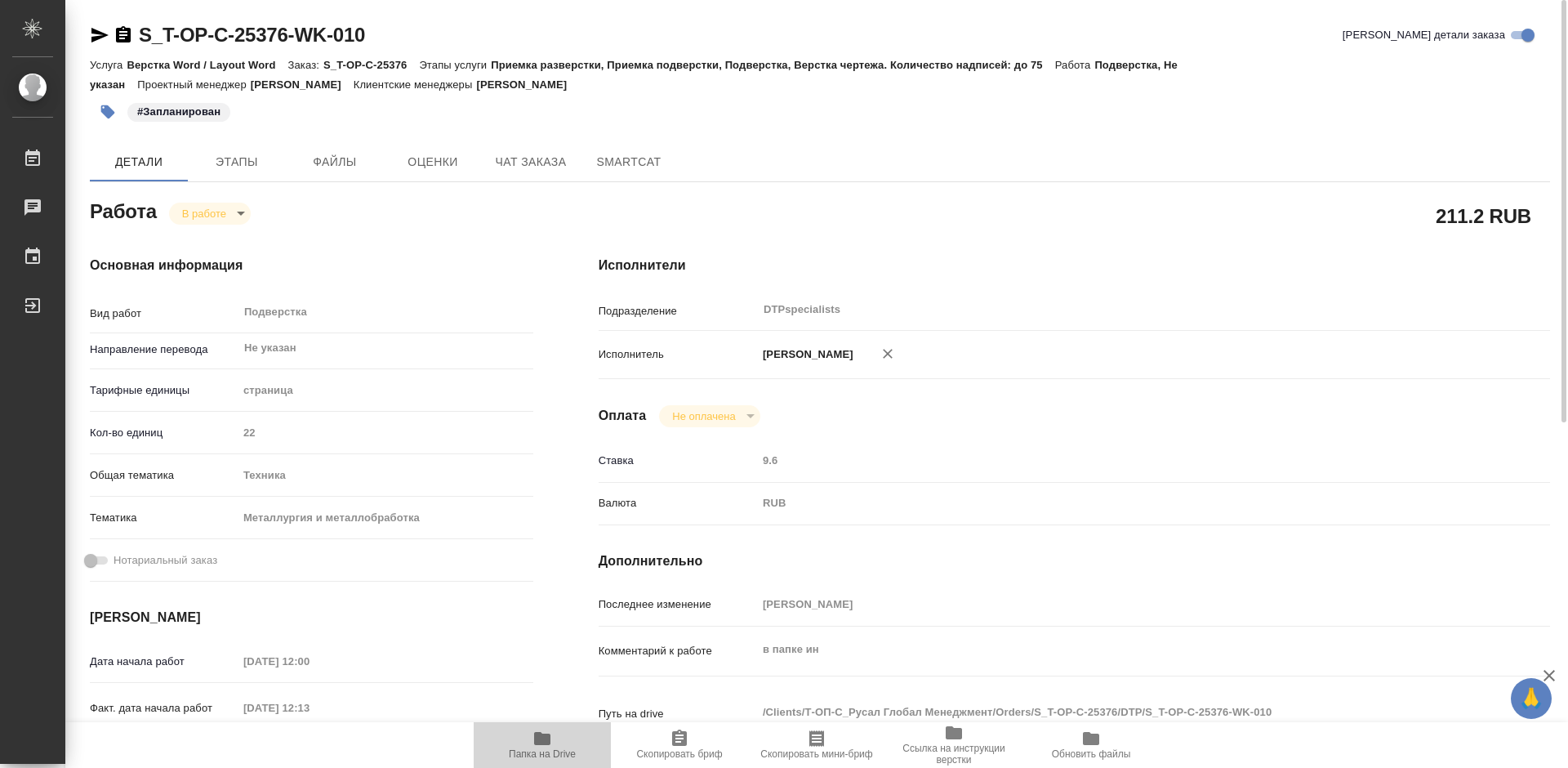
click at [531, 742] on span "Папка на Drive" at bounding box center [542, 744] width 118 height 31
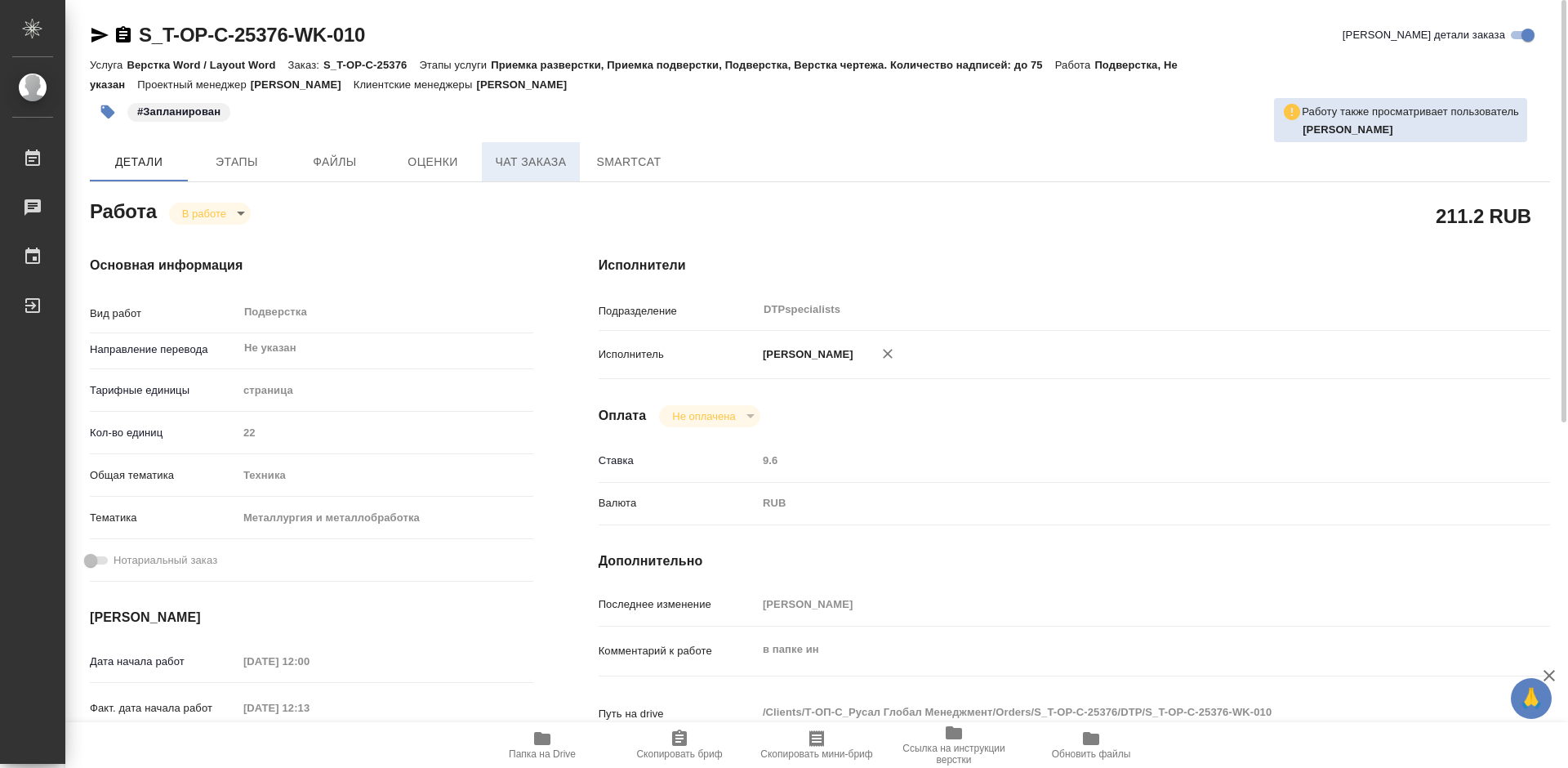
click at [525, 161] on span "Чат заказа" at bounding box center [531, 162] width 78 height 20
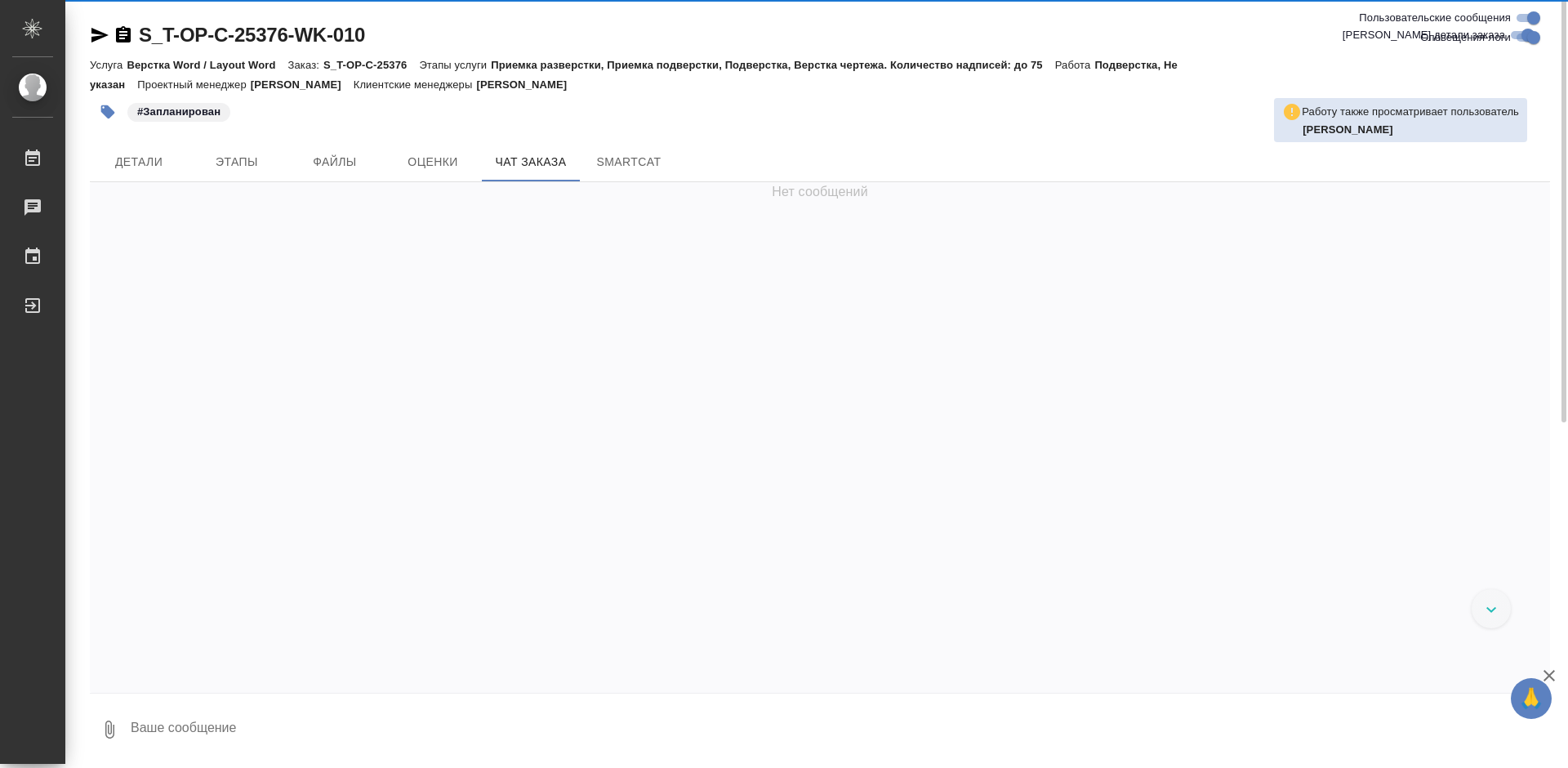
click at [438, 170] on span "Оценки" at bounding box center [433, 162] width 78 height 20
